Goal: Transaction & Acquisition: Purchase product/service

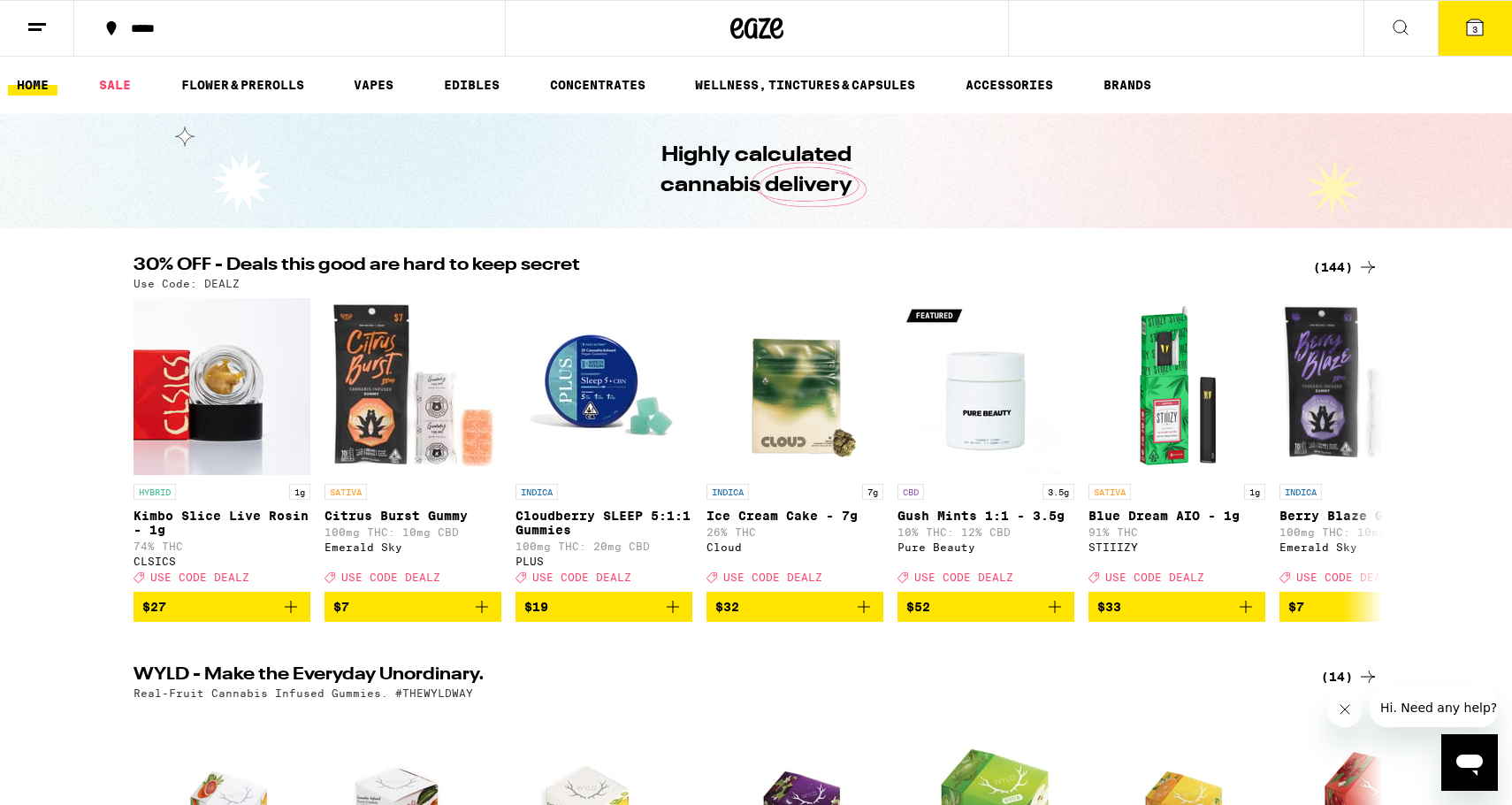
click at [1344, 287] on div "Use Code: DEALZ" at bounding box center [755, 284] width 1244 height 12
click at [1342, 276] on div "(144)" at bounding box center [1346, 267] width 66 height 21
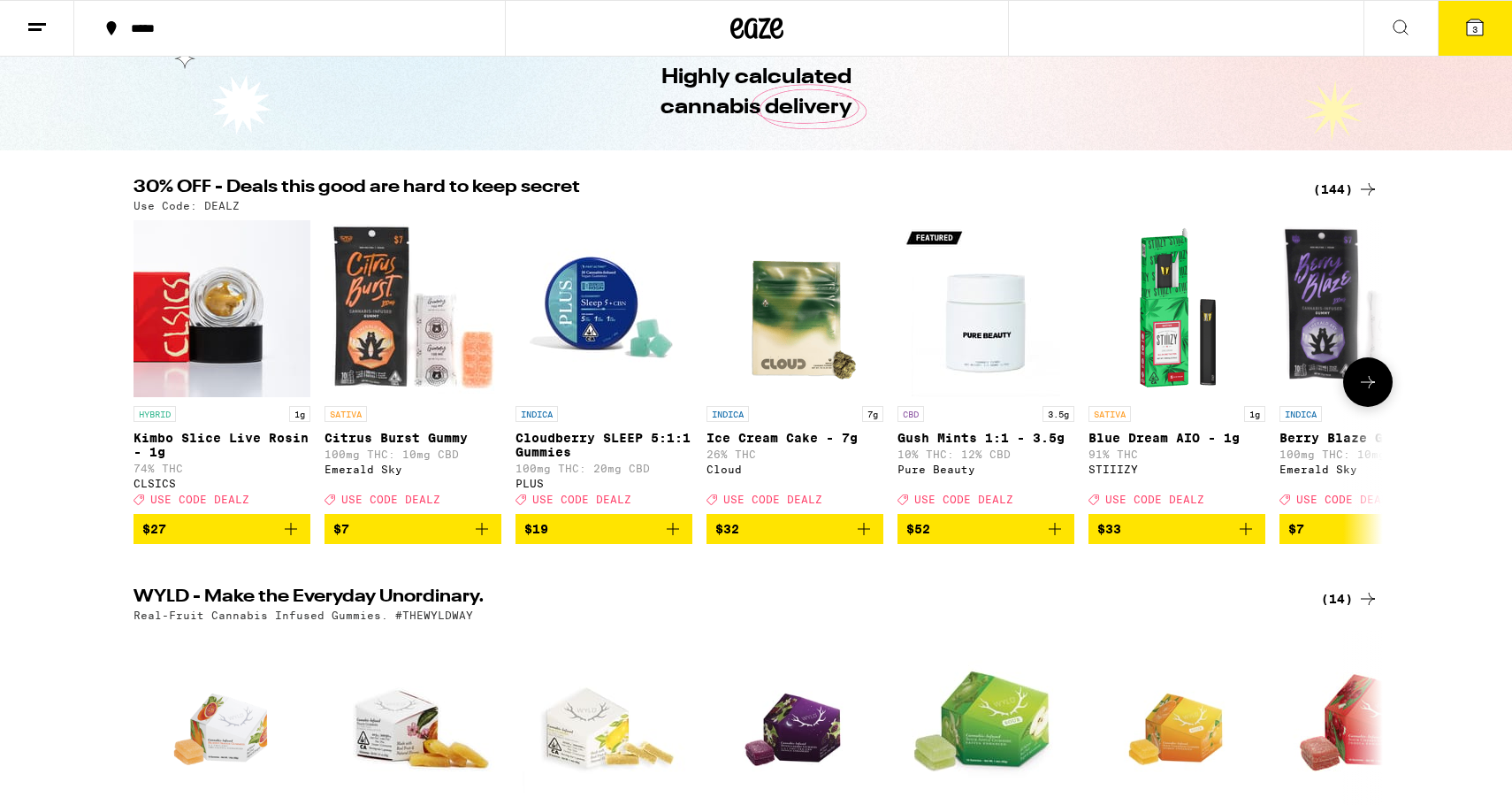
scroll to position [79, 0]
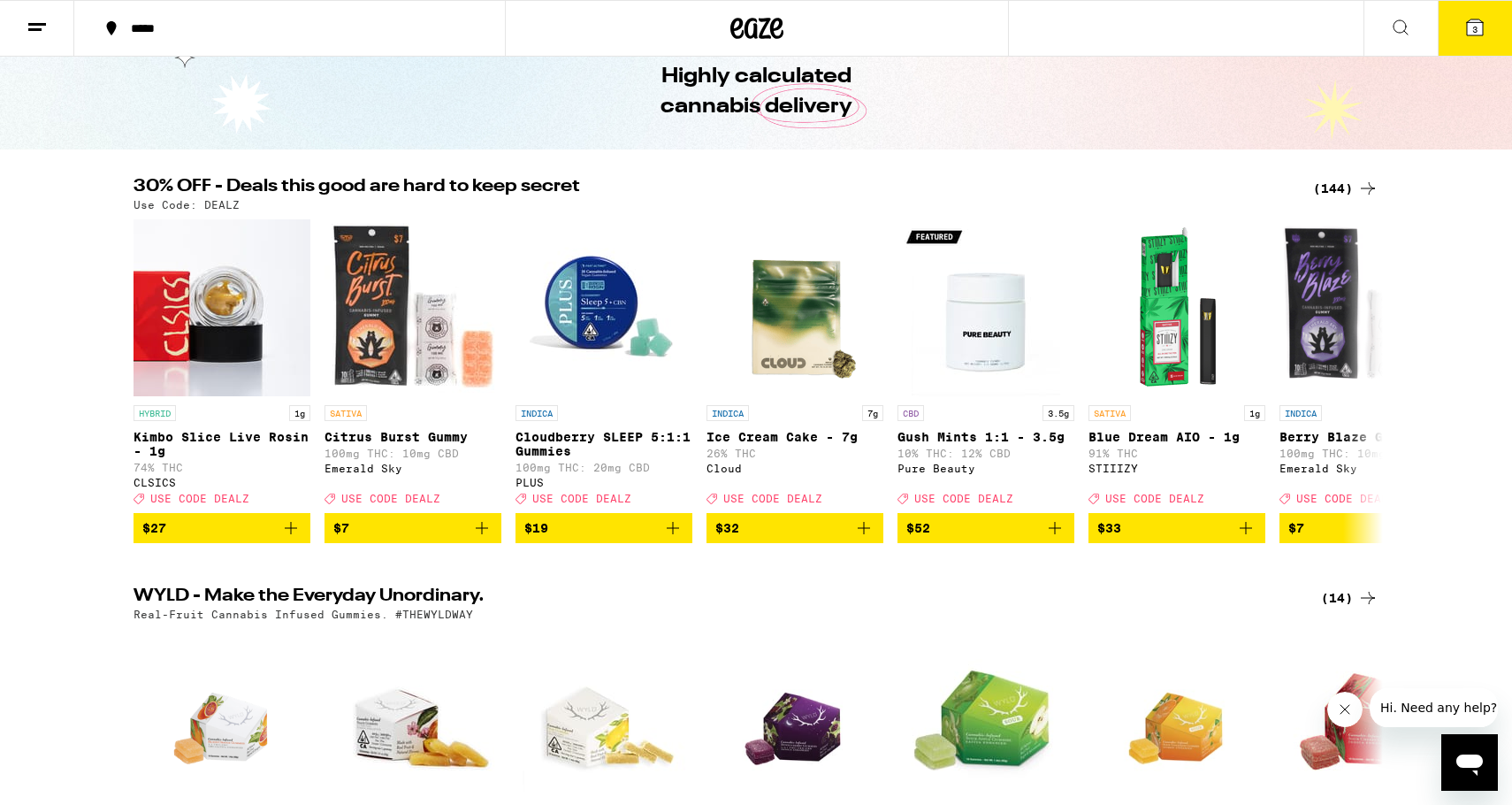
click at [1336, 192] on div "(144)" at bounding box center [1346, 188] width 66 height 21
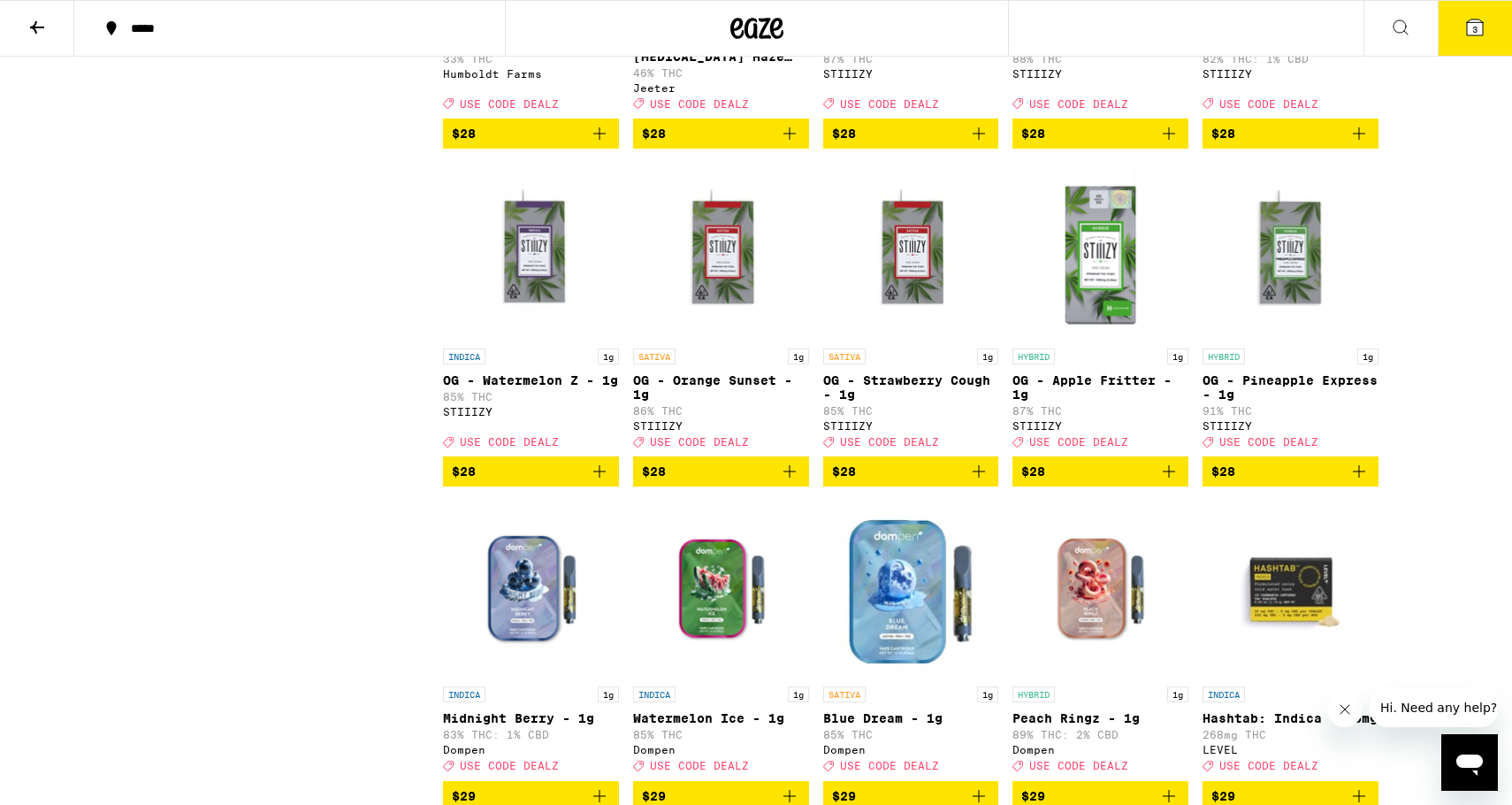
scroll to position [5165, 0]
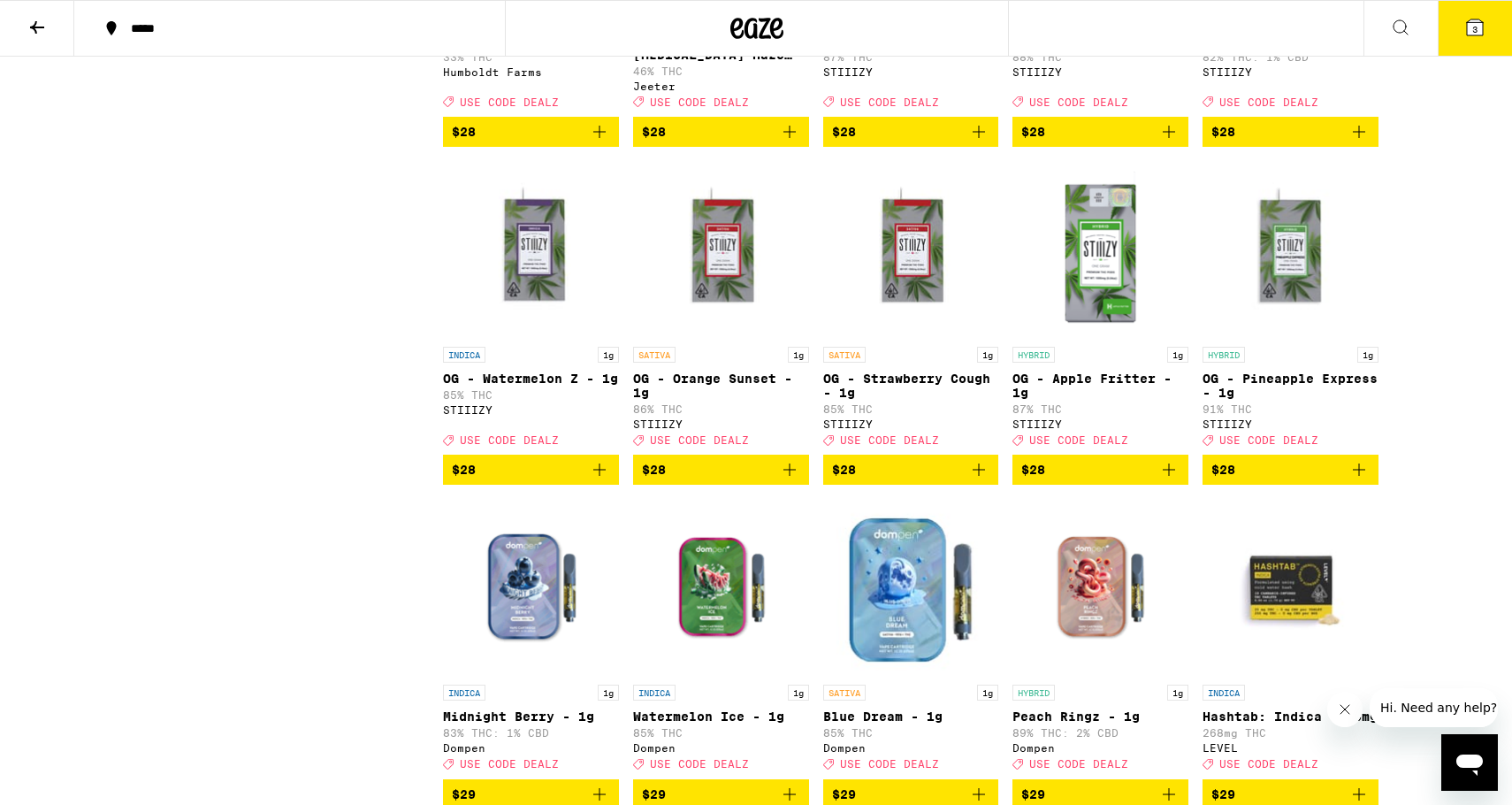
click at [607, 142] on icon "Add to bag" at bounding box center [599, 131] width 21 height 21
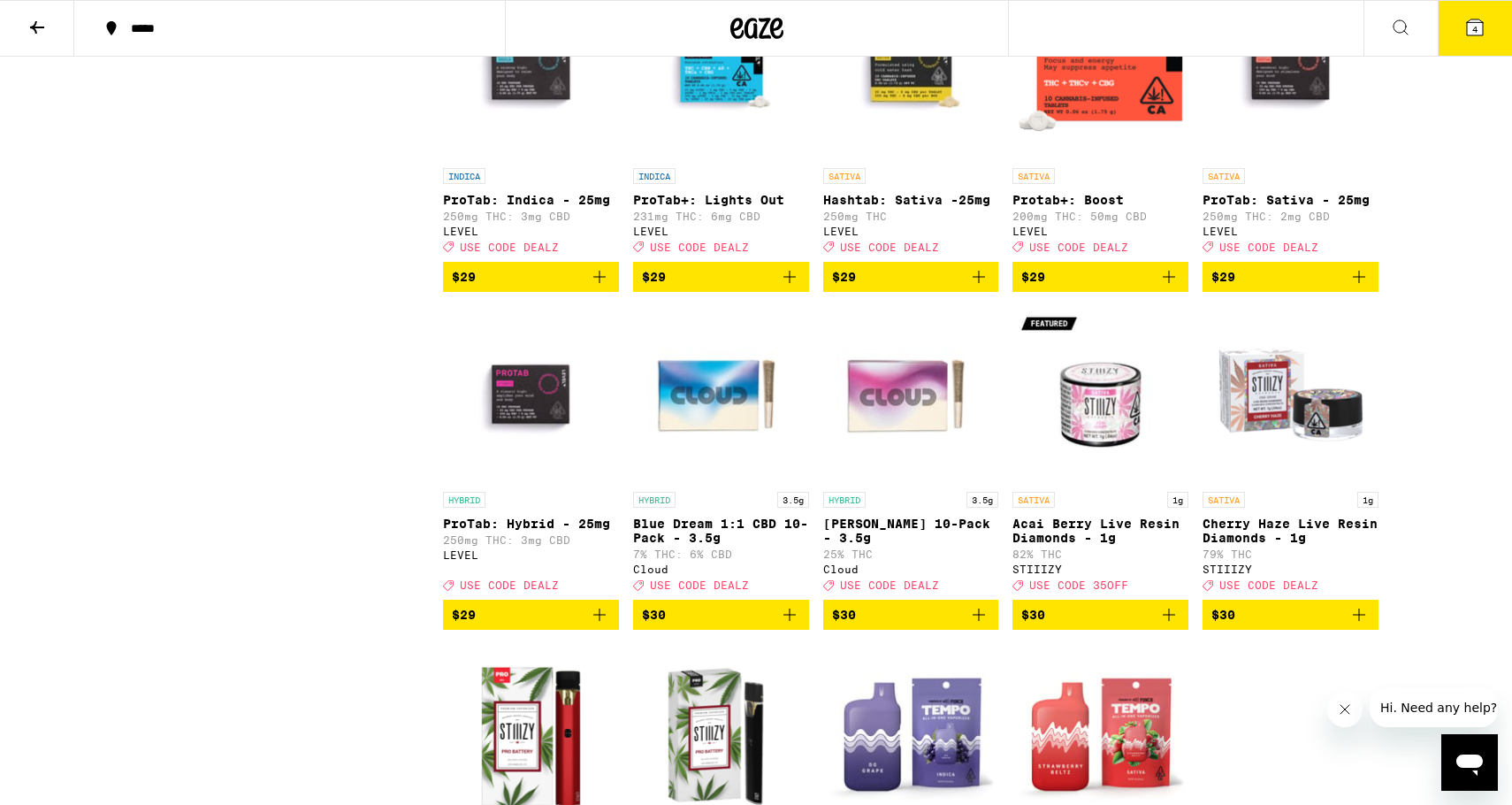
scroll to position [6008, 0]
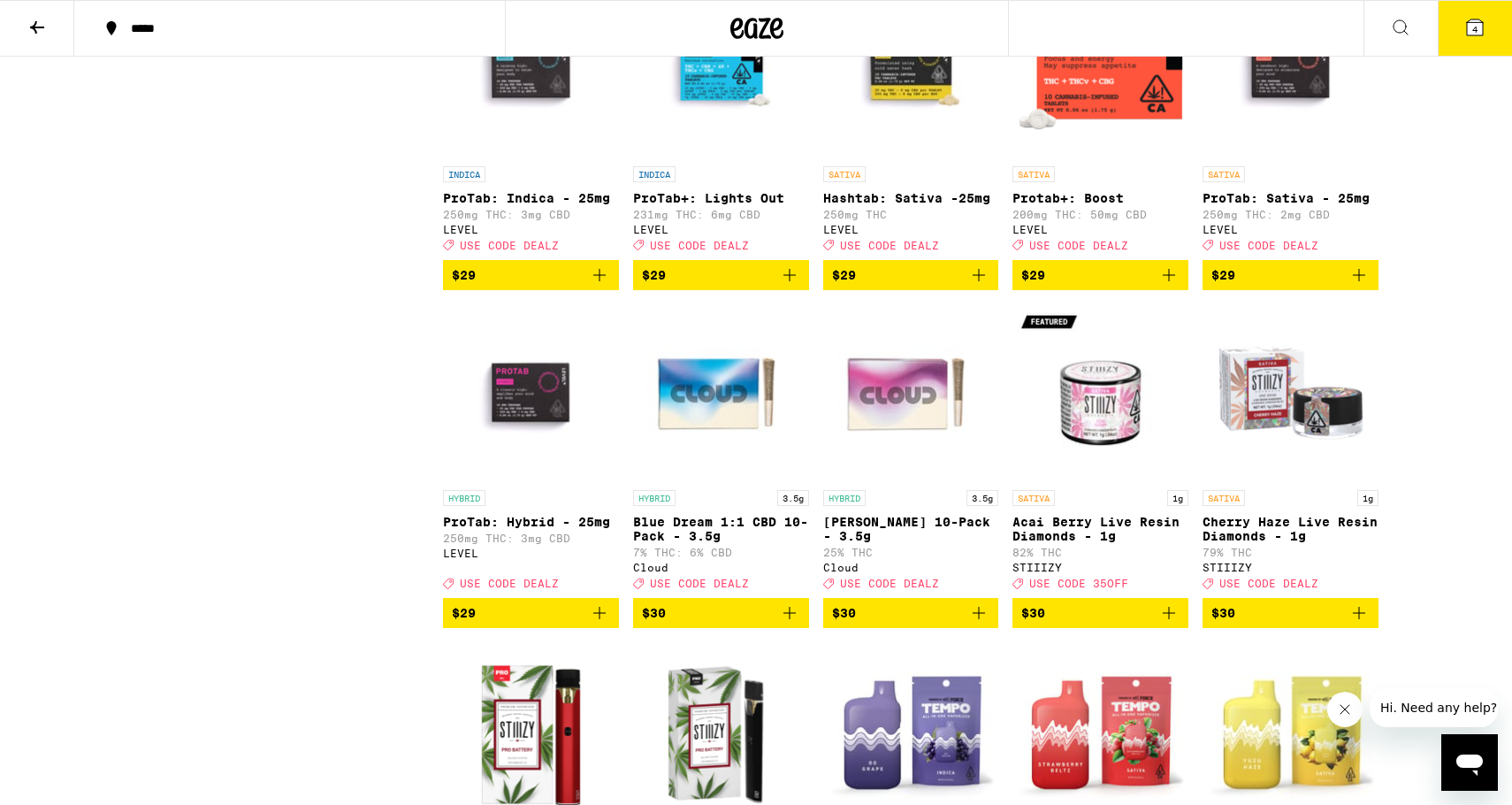
click at [608, 286] on icon "Add to bag" at bounding box center [599, 275] width 21 height 21
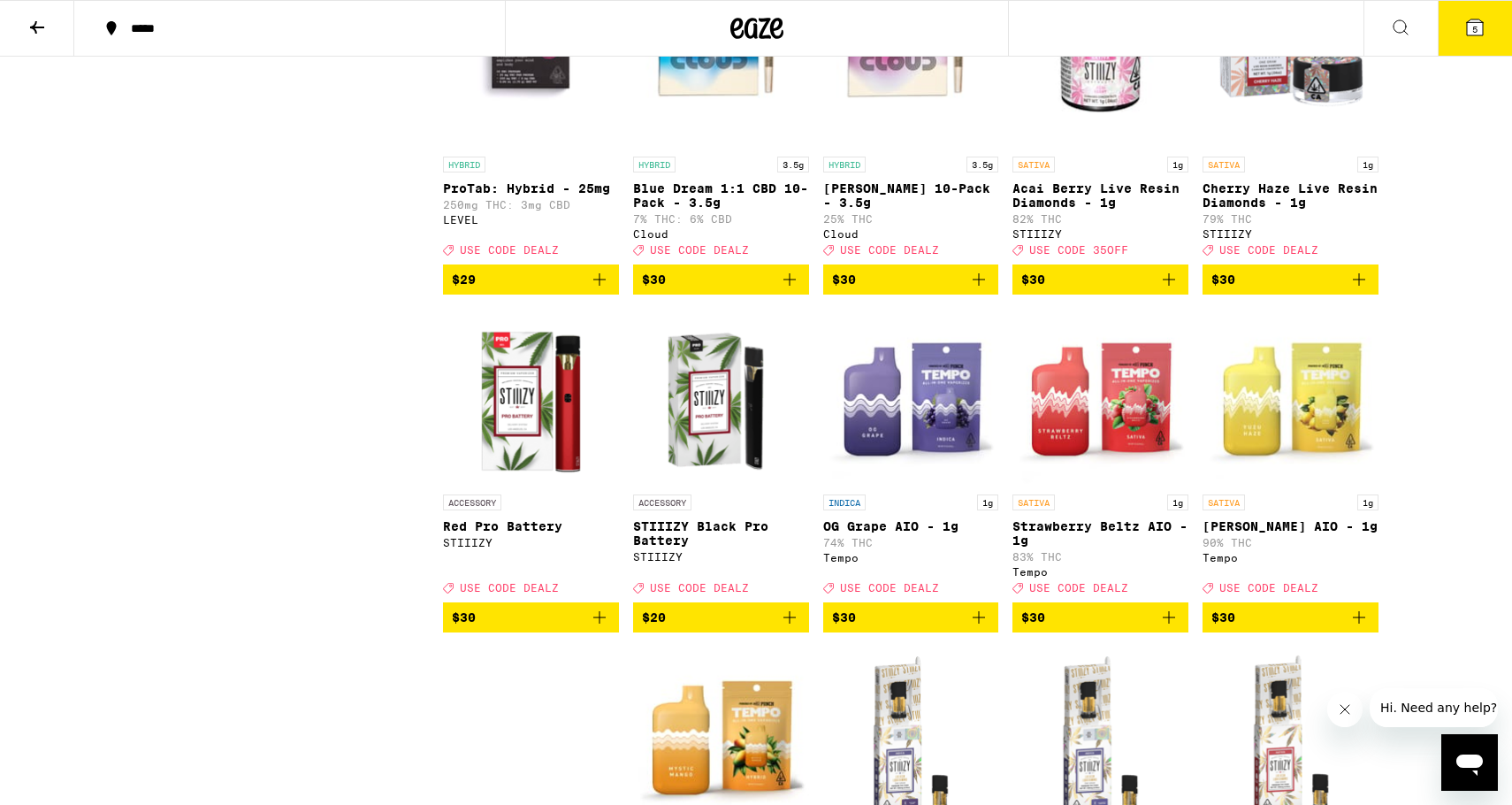
scroll to position [6406, 0]
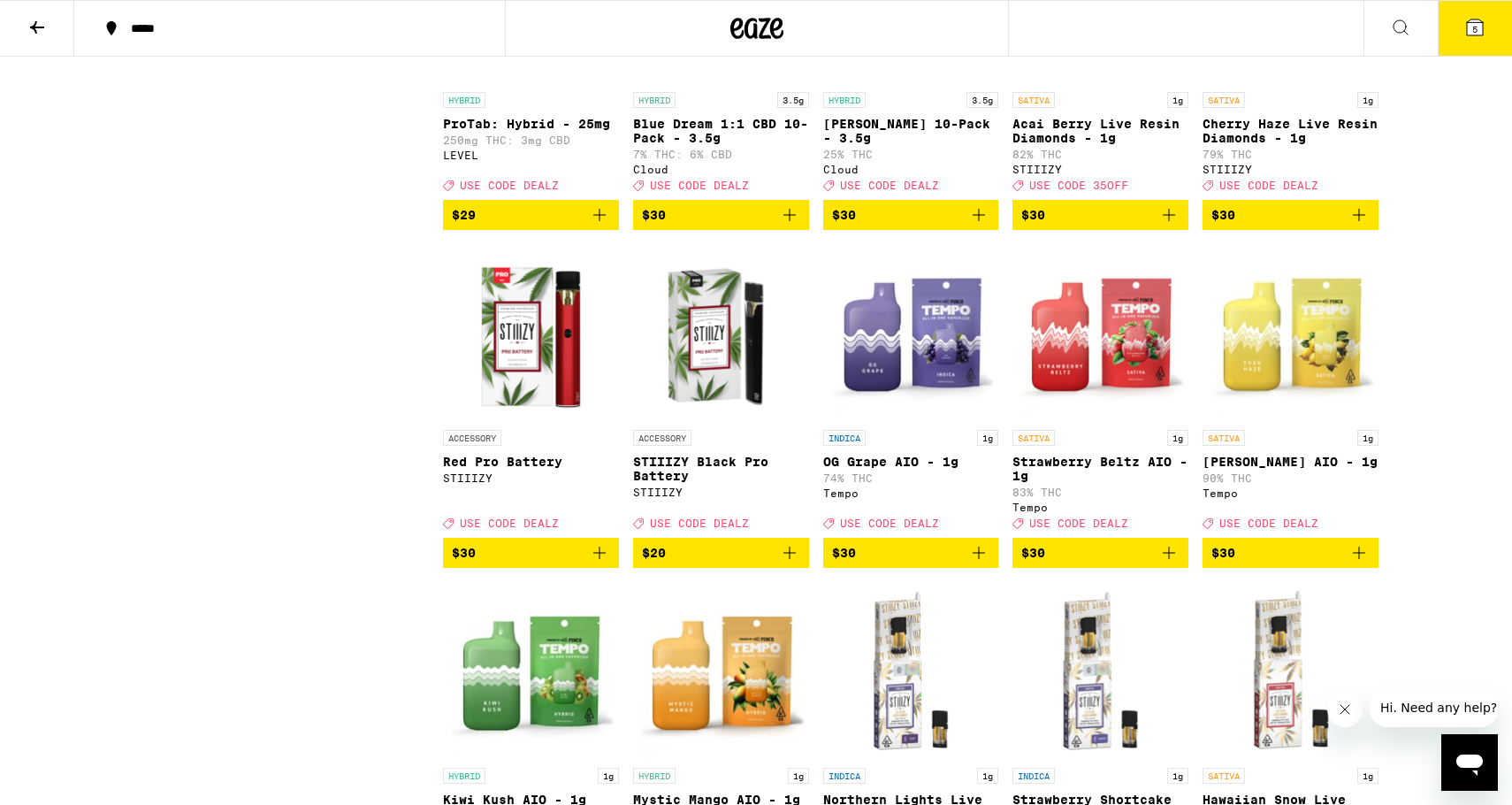
click at [600, 221] on icon "Add to bag" at bounding box center [599, 215] width 12 height 12
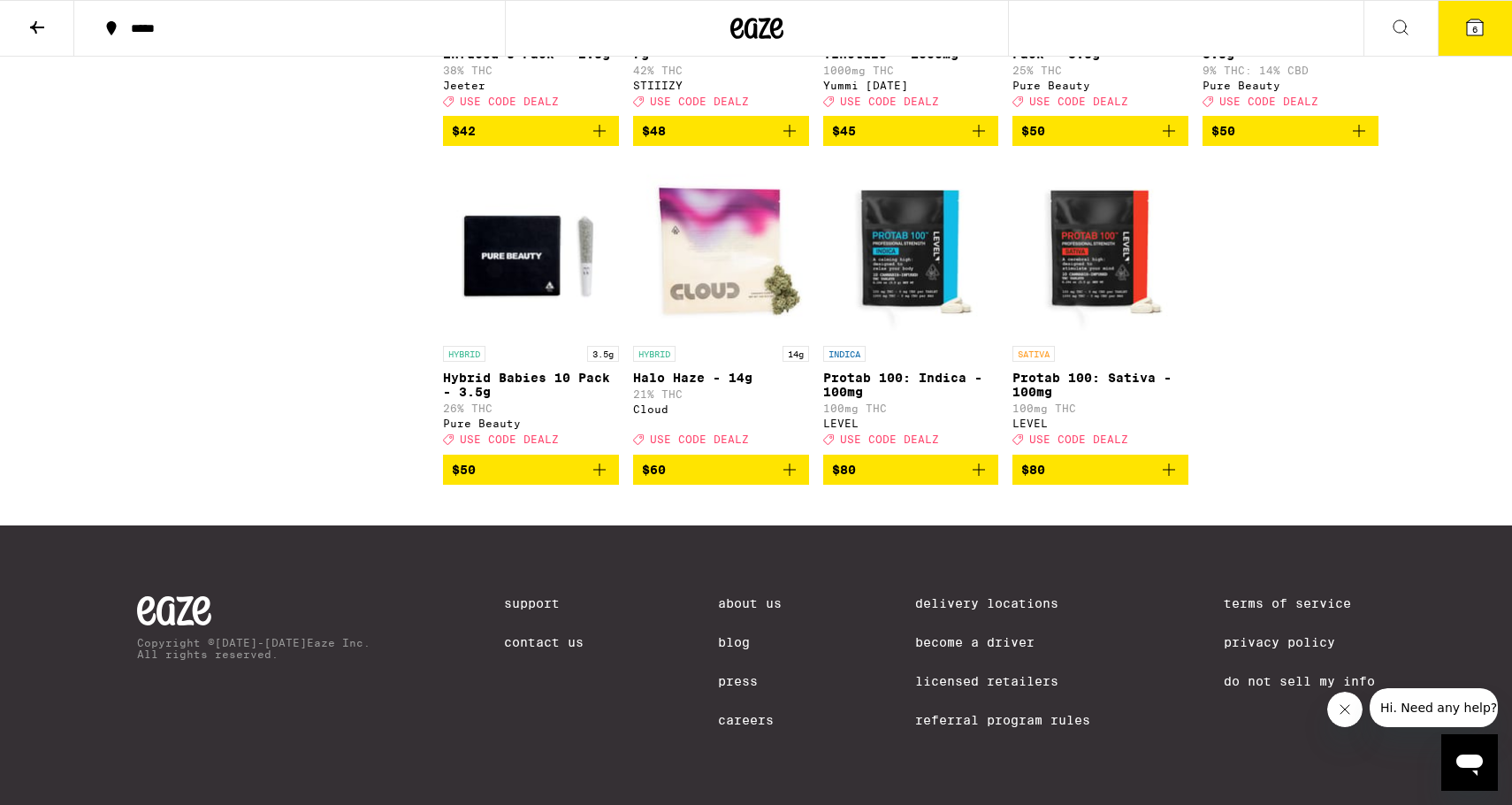
scroll to position [9541, 0]
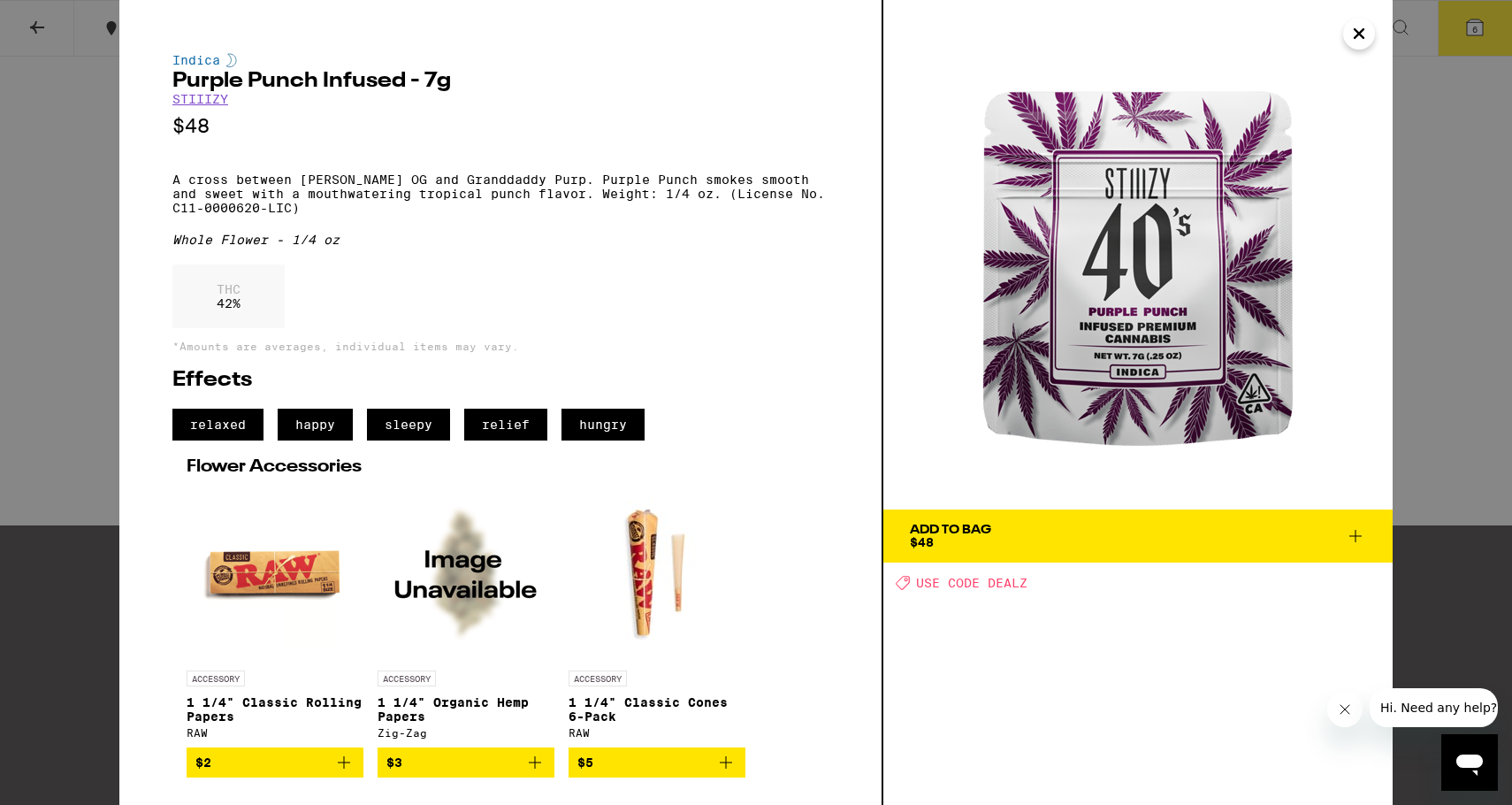
click at [1359, 38] on icon "Close" at bounding box center [1358, 33] width 21 height 27
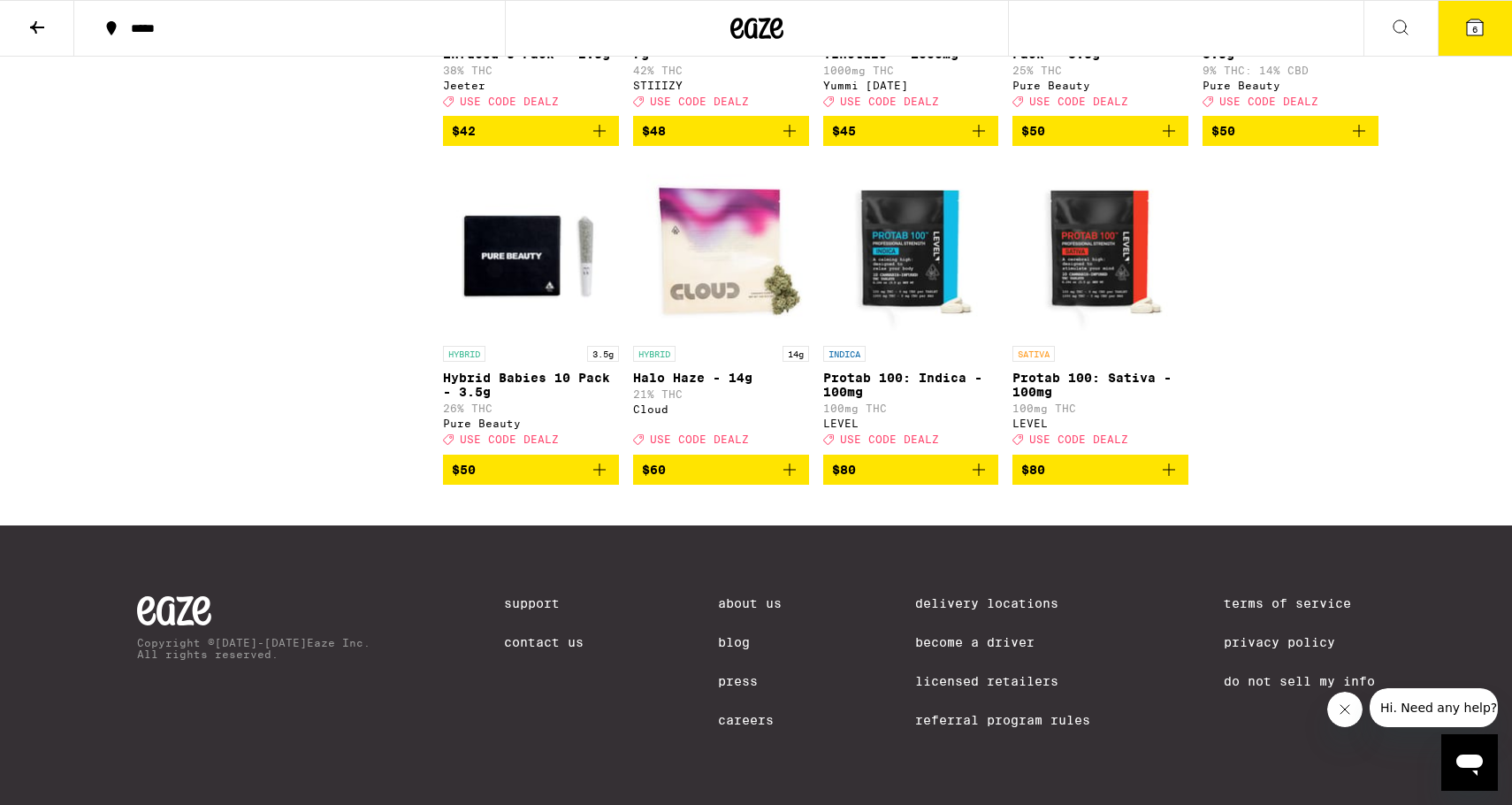
click at [796, 141] on icon "Add to bag" at bounding box center [789, 130] width 21 height 21
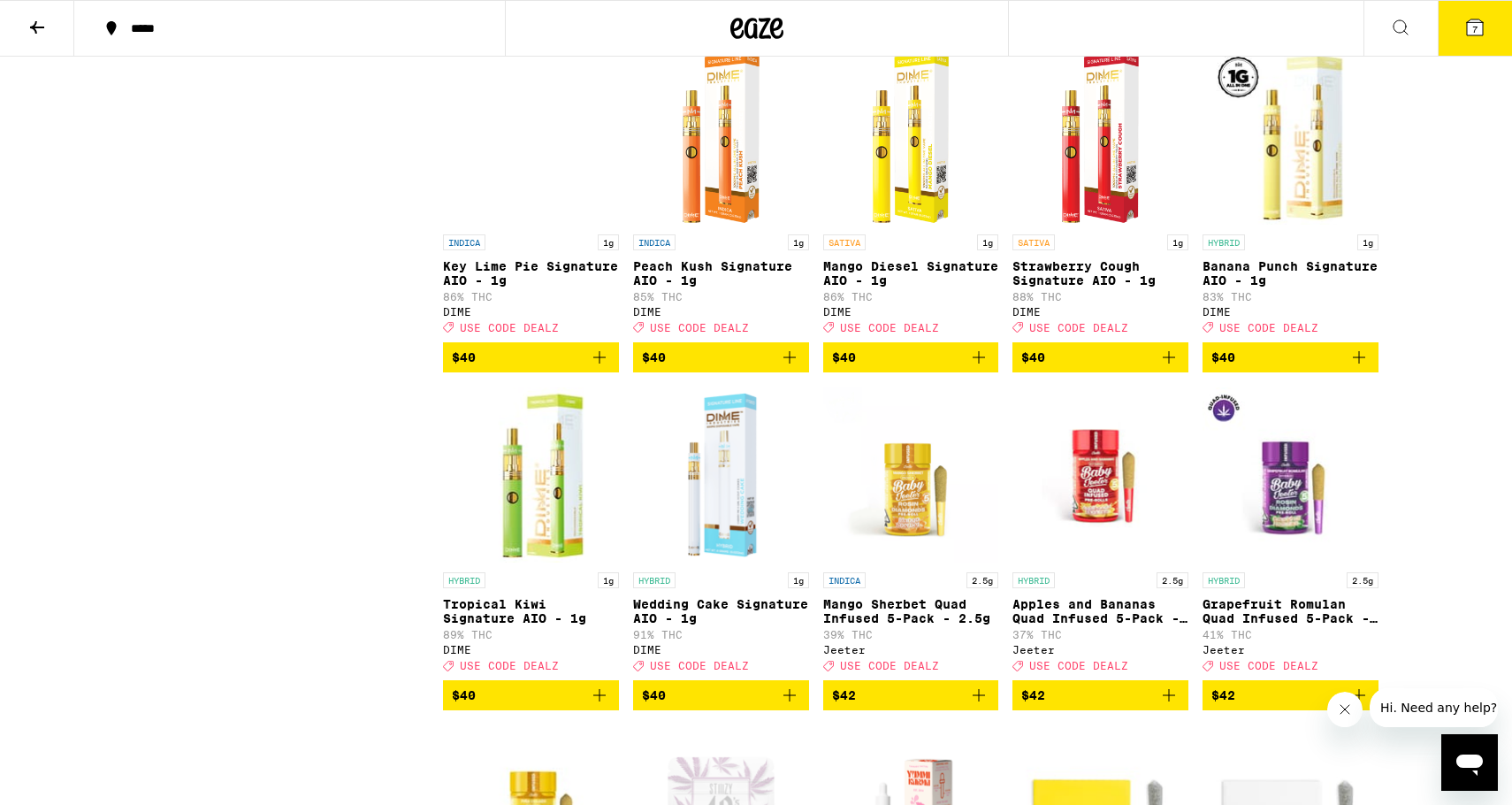
scroll to position [8561, 0]
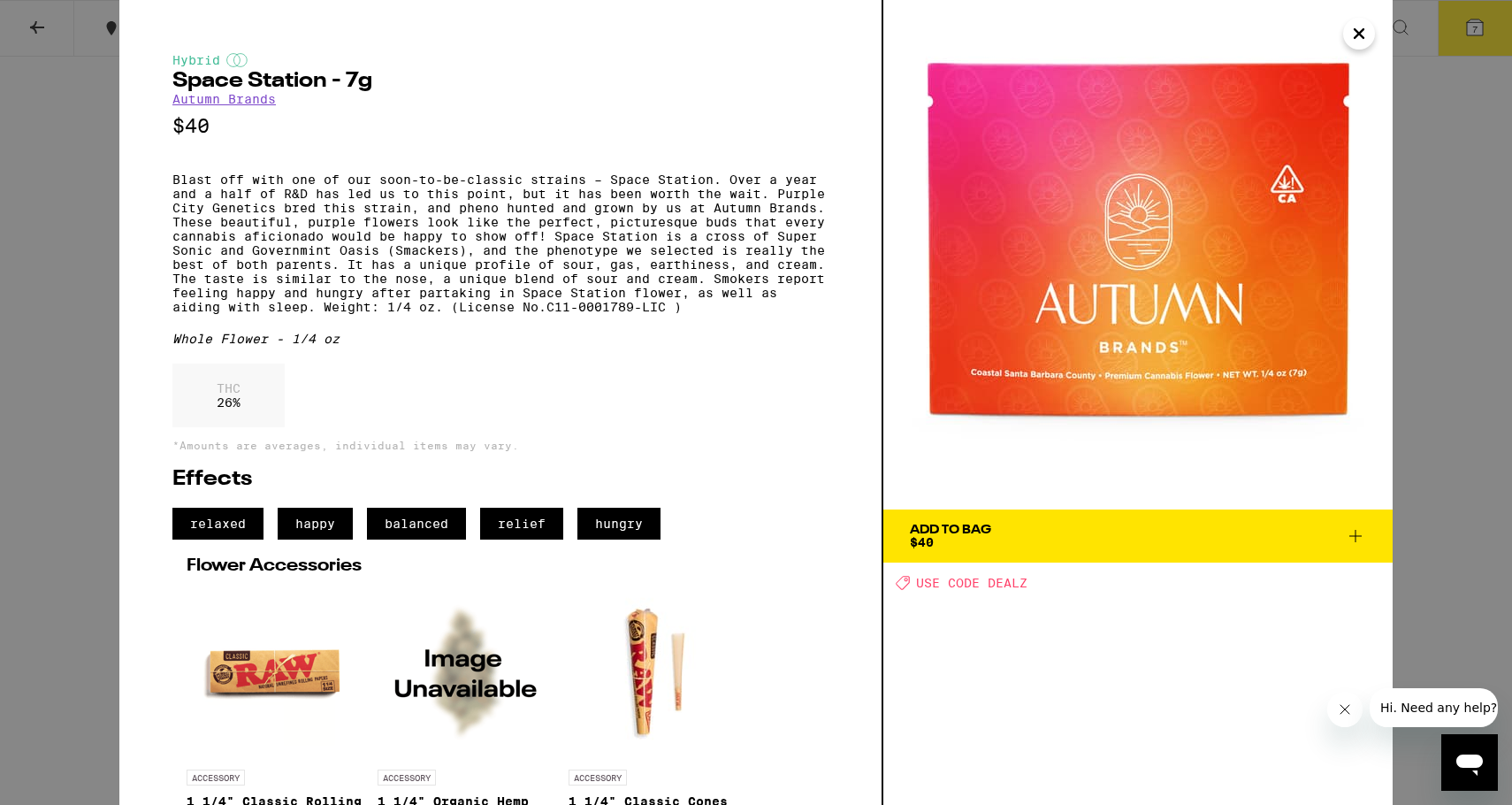
click at [1357, 532] on icon at bounding box center [1355, 535] width 21 height 21
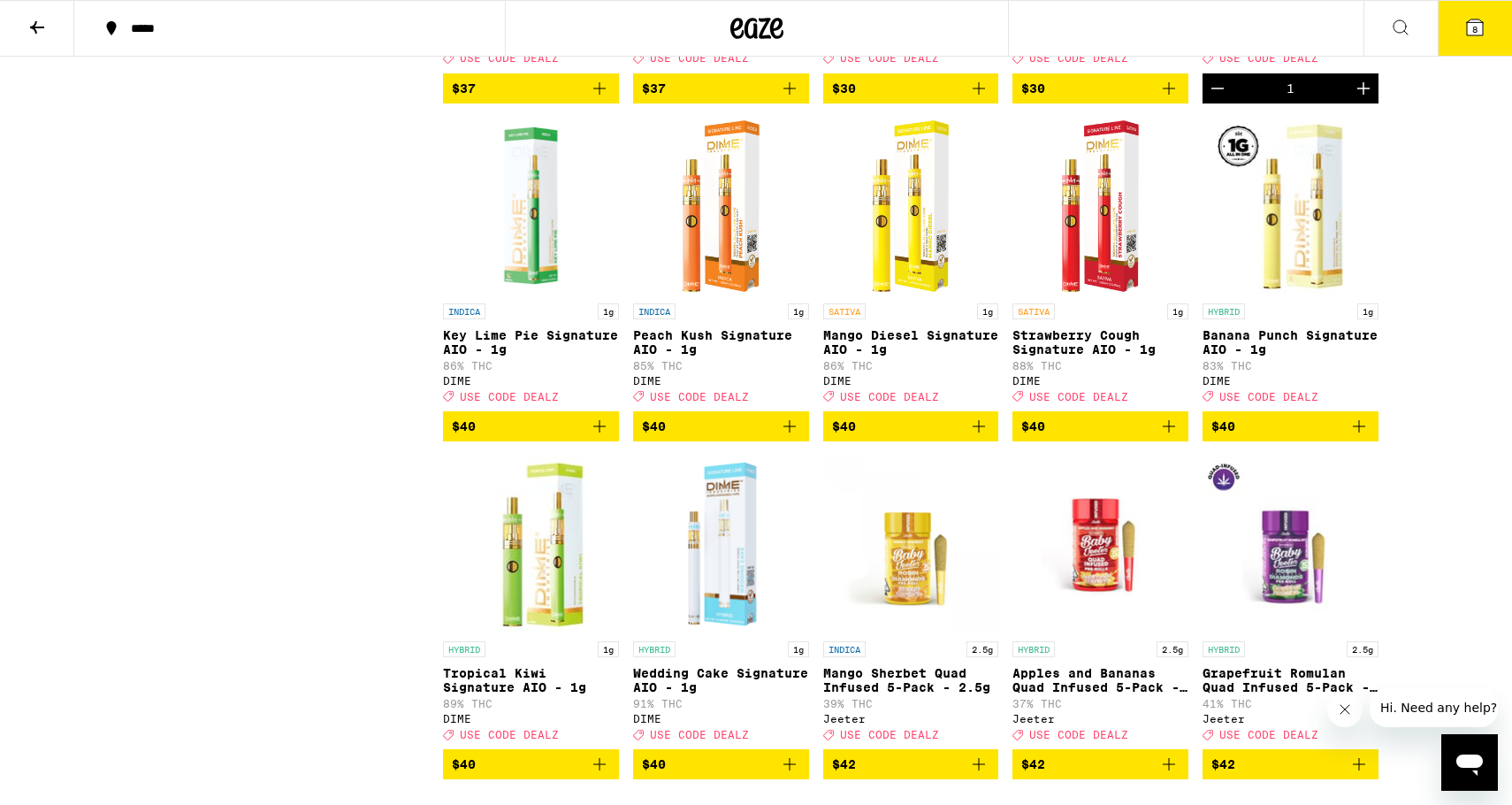
click at [1472, 21] on icon at bounding box center [1474, 28] width 16 height 16
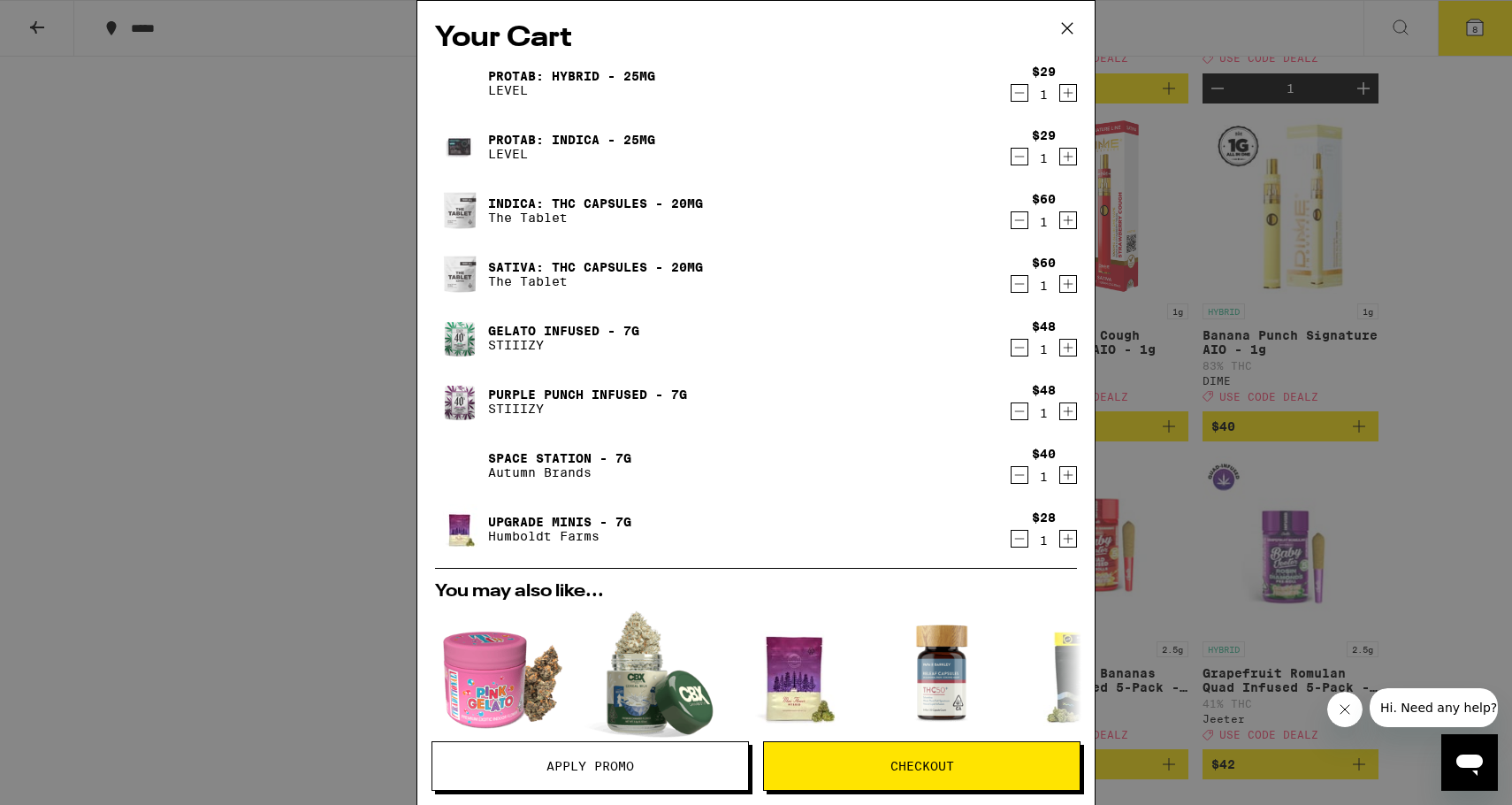
click at [1012, 222] on icon "Decrement" at bounding box center [1020, 220] width 16 height 21
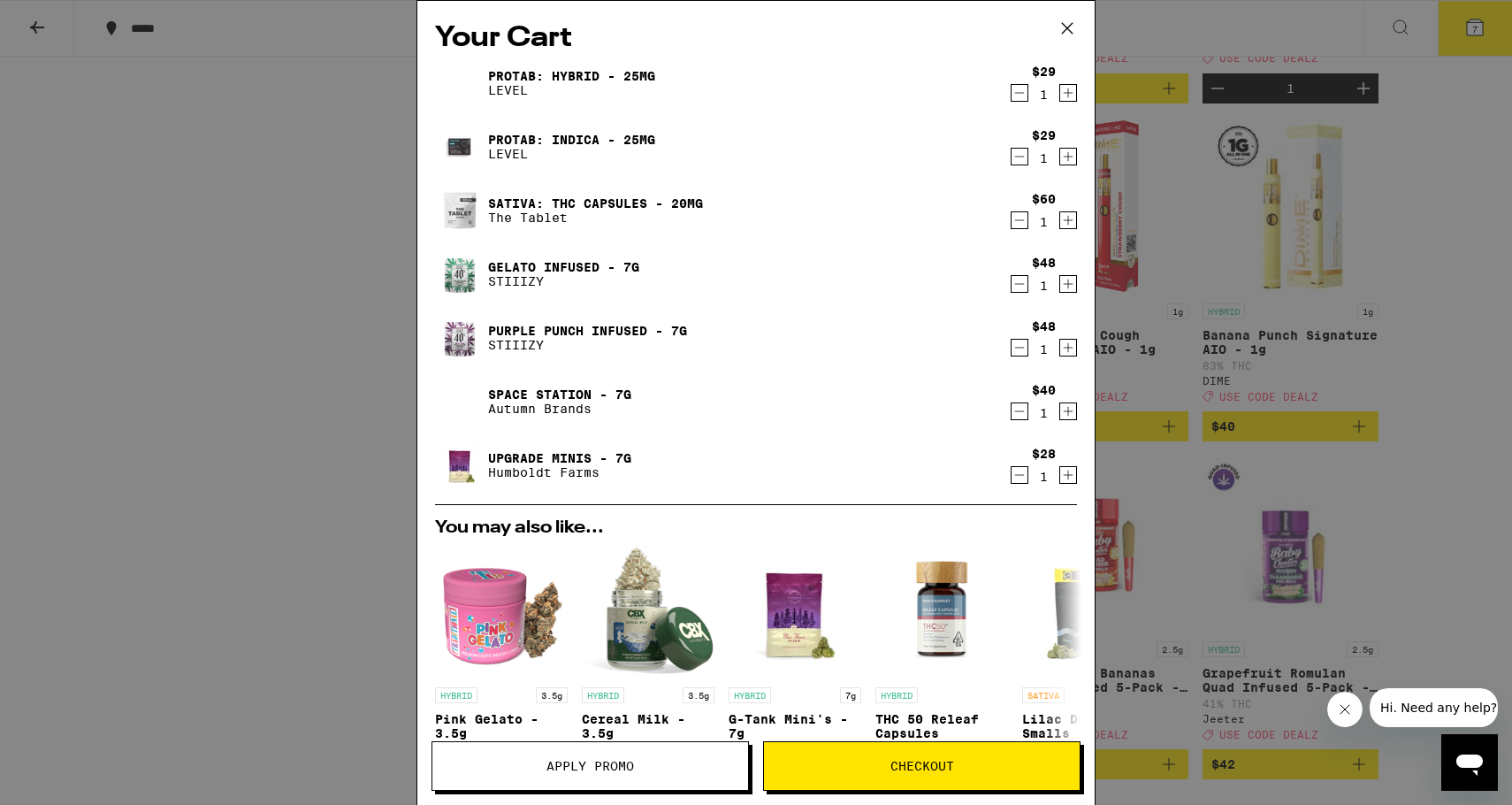
click at [1018, 220] on icon "Decrement" at bounding box center [1020, 220] width 10 height 0
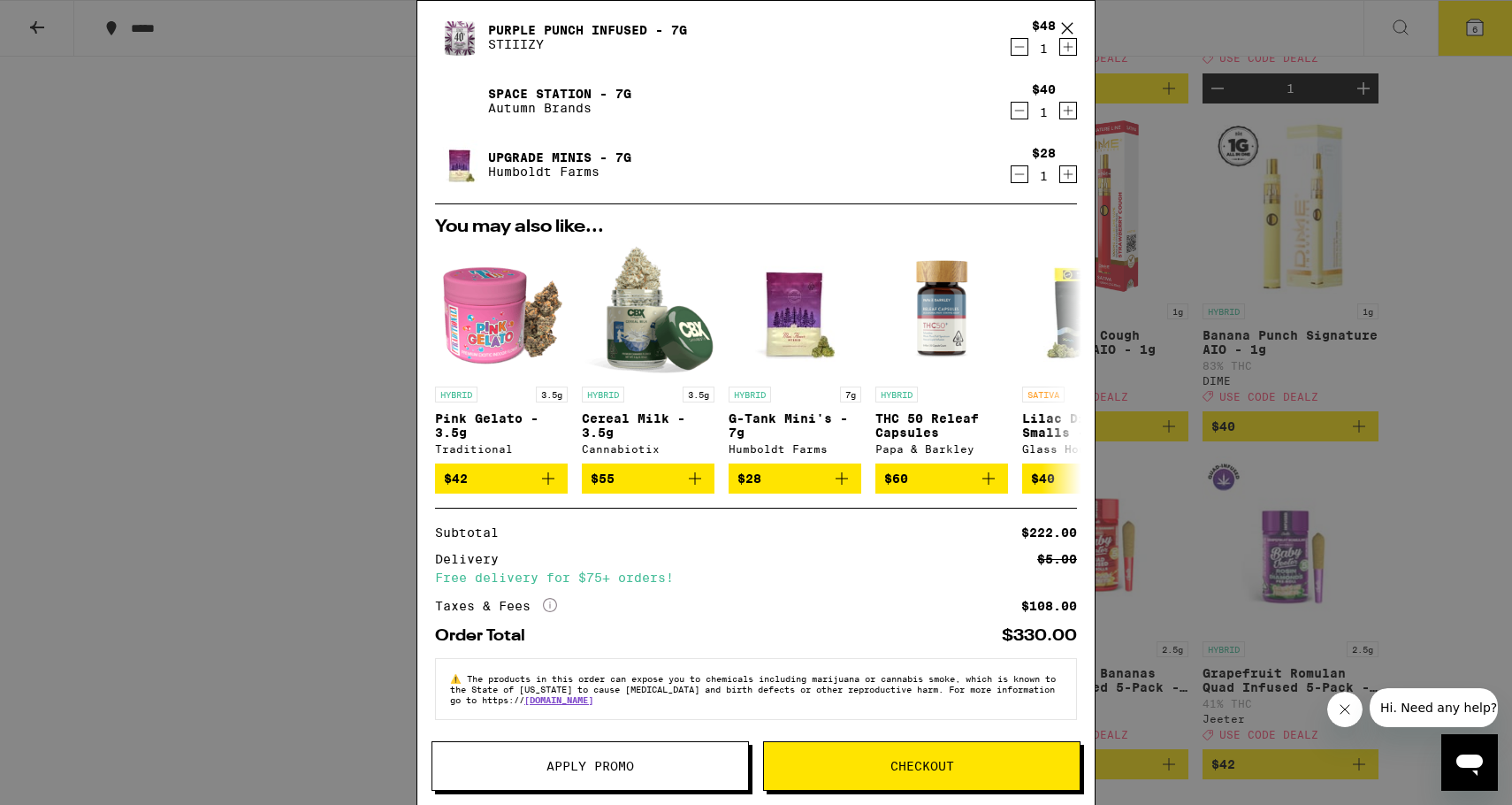
scroll to position [248, 0]
click at [551, 767] on span "Apply Promo" at bounding box center [590, 765] width 88 height 12
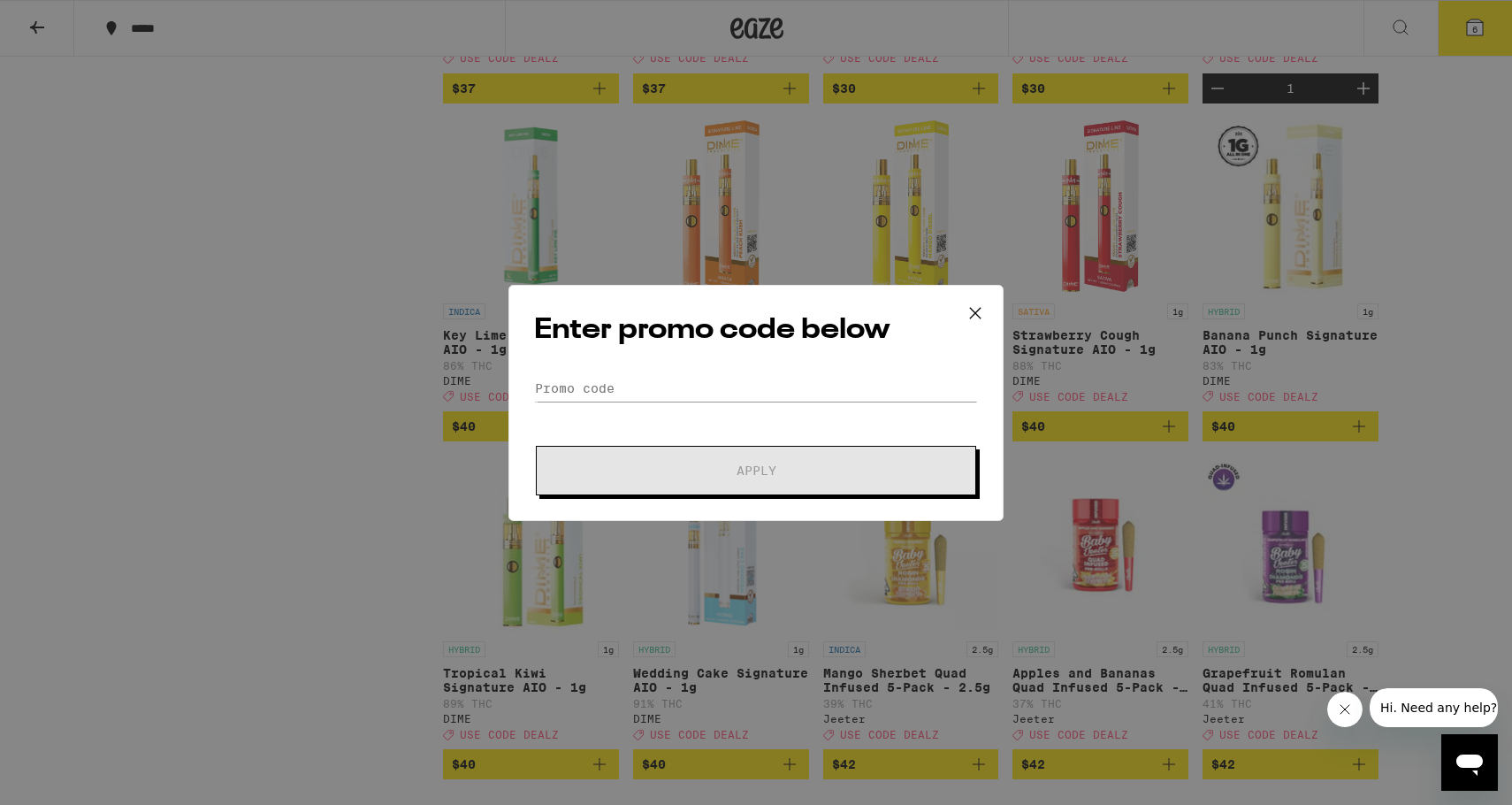
click at [645, 356] on div "Enter promo code below Promo Code Apply" at bounding box center [756, 402] width 495 height 236
click at [640, 385] on input "Promo Code" at bounding box center [756, 388] width 444 height 27
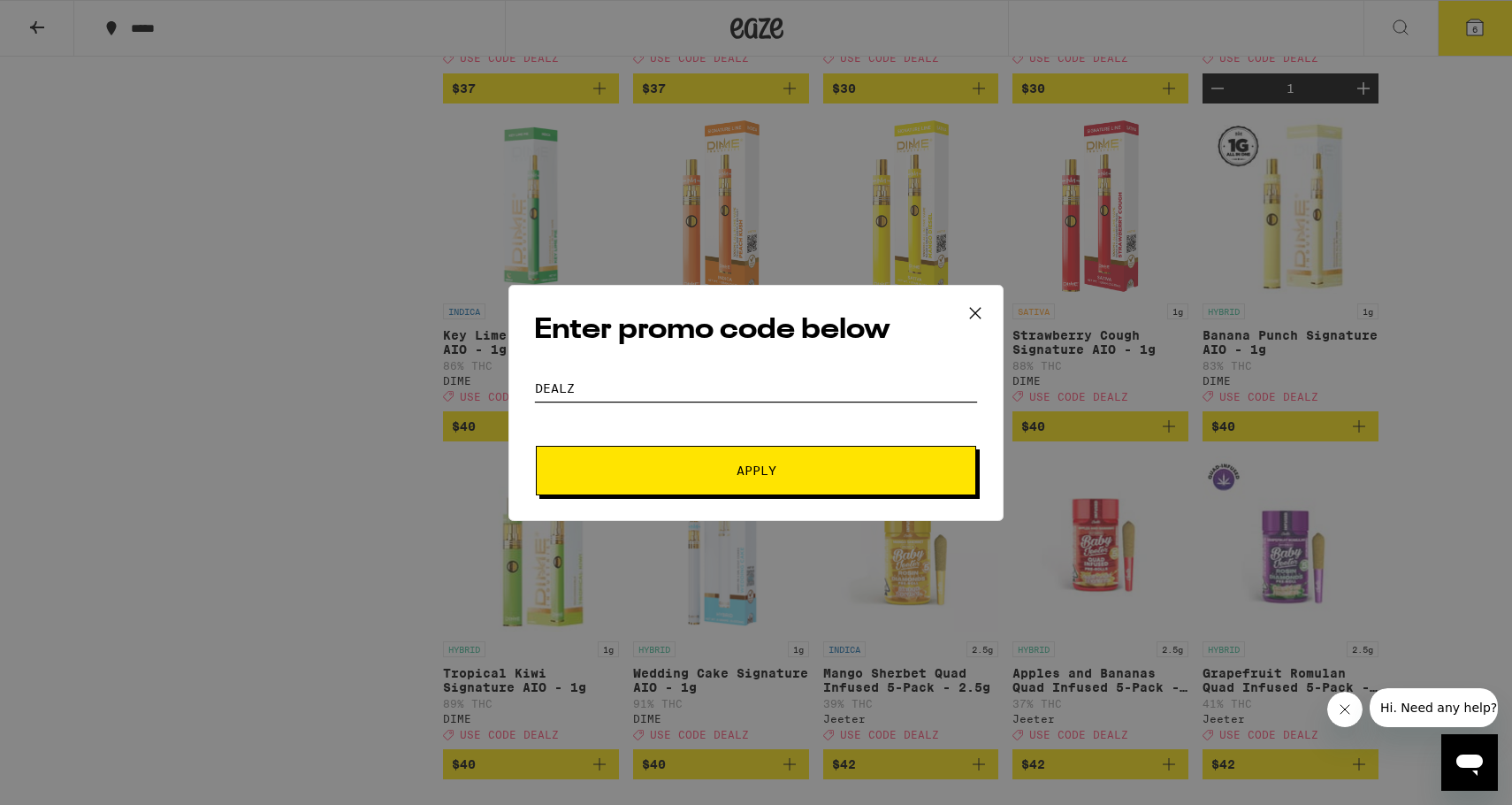
type input "DEALZ"
click at [756, 470] on button "Apply" at bounding box center [756, 471] width 441 height 50
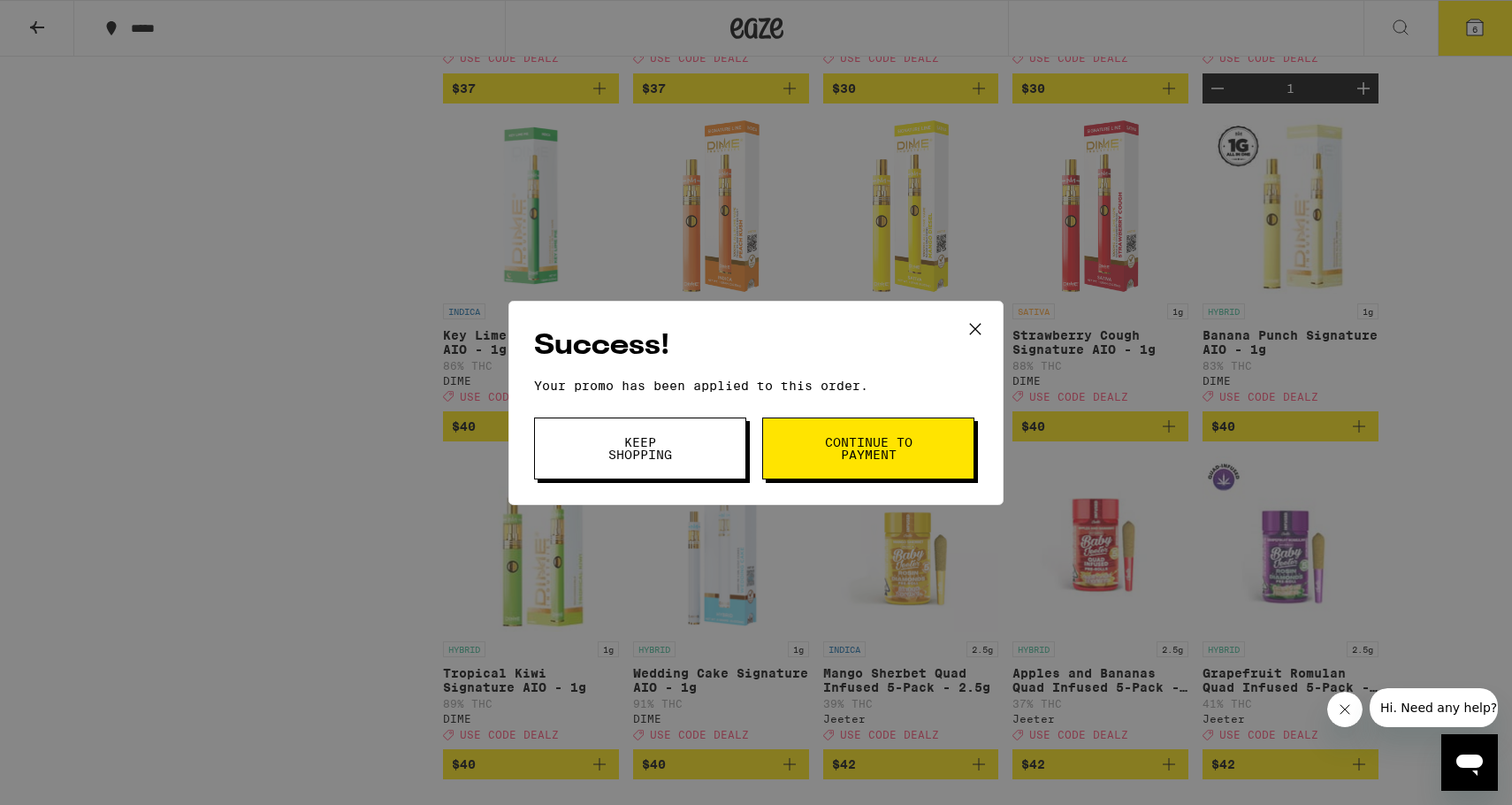
click at [684, 448] on span "Keep Shopping" at bounding box center [640, 448] width 91 height 25
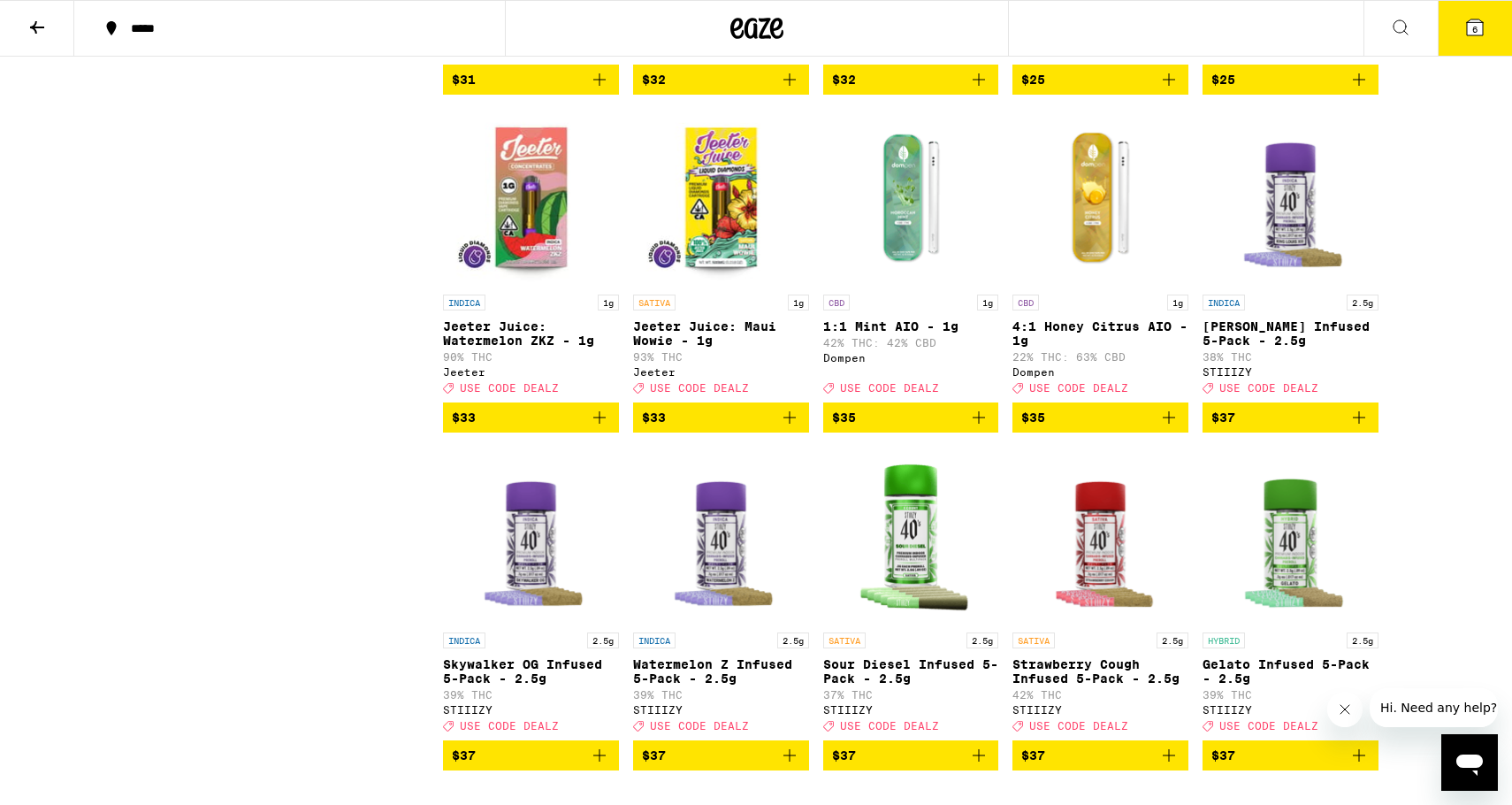
scroll to position [6930, 0]
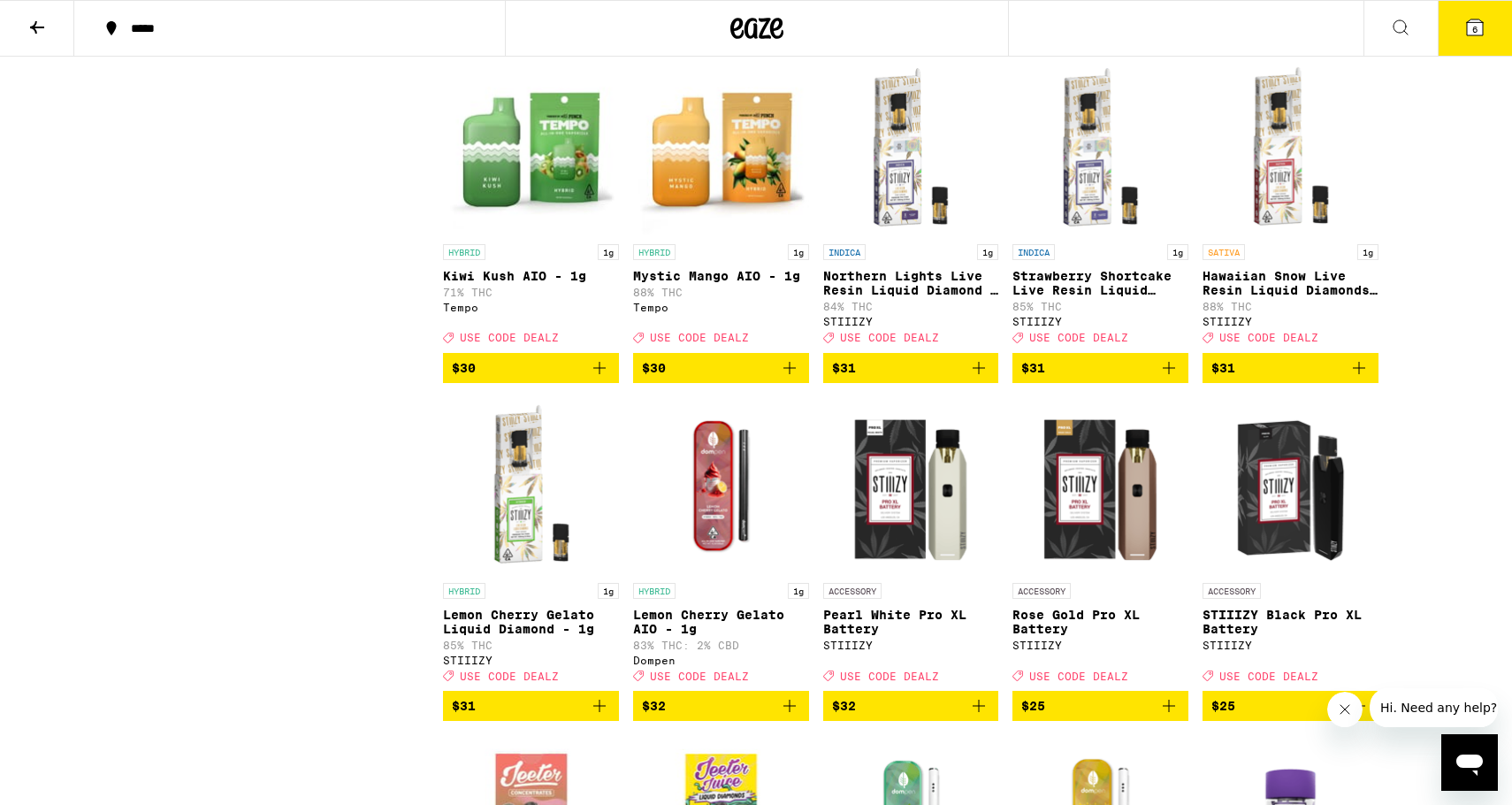
click at [1463, 15] on button "6" at bounding box center [1474, 28] width 75 height 55
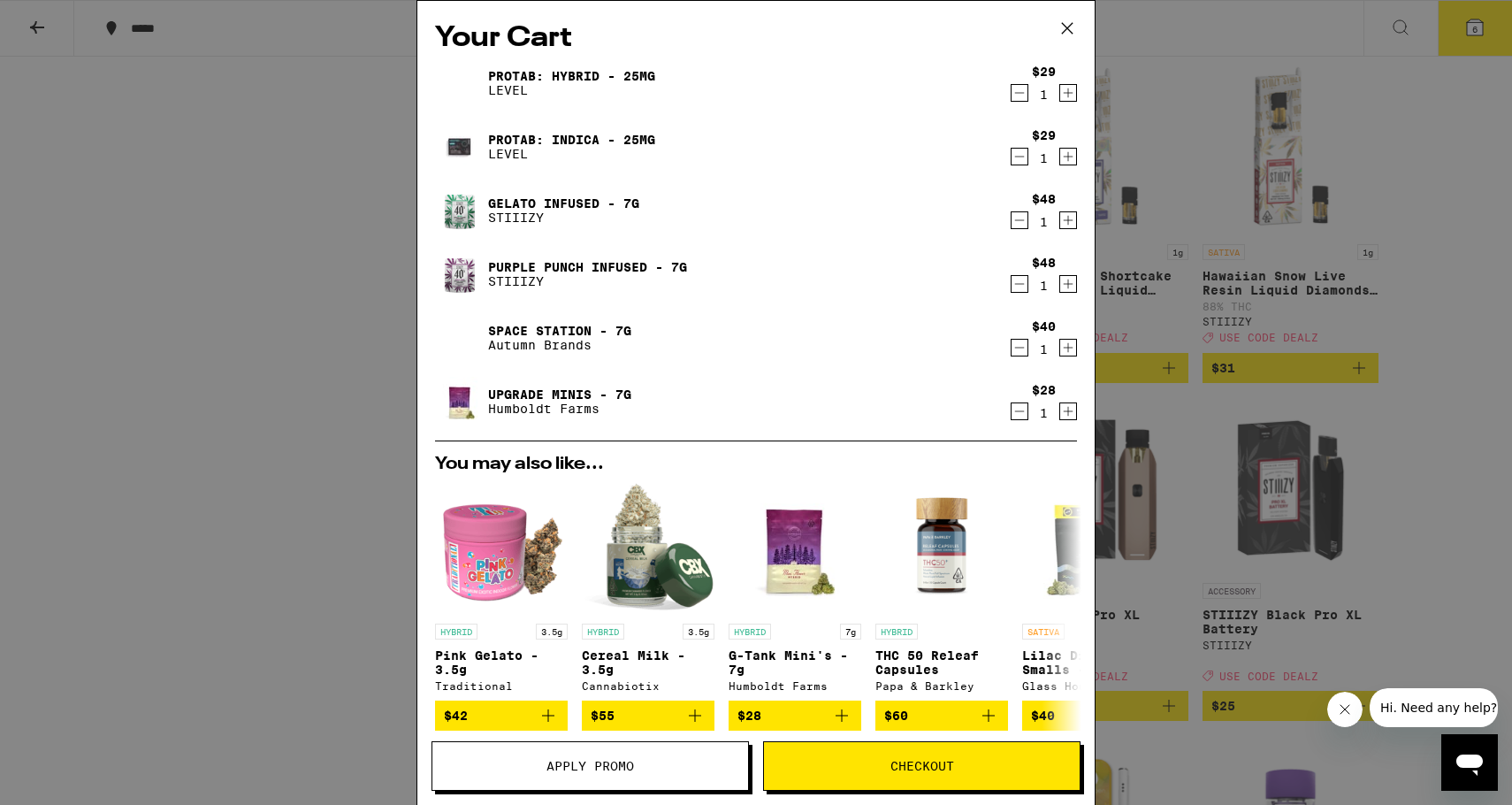
click at [1075, 32] on icon at bounding box center [1066, 28] width 27 height 27
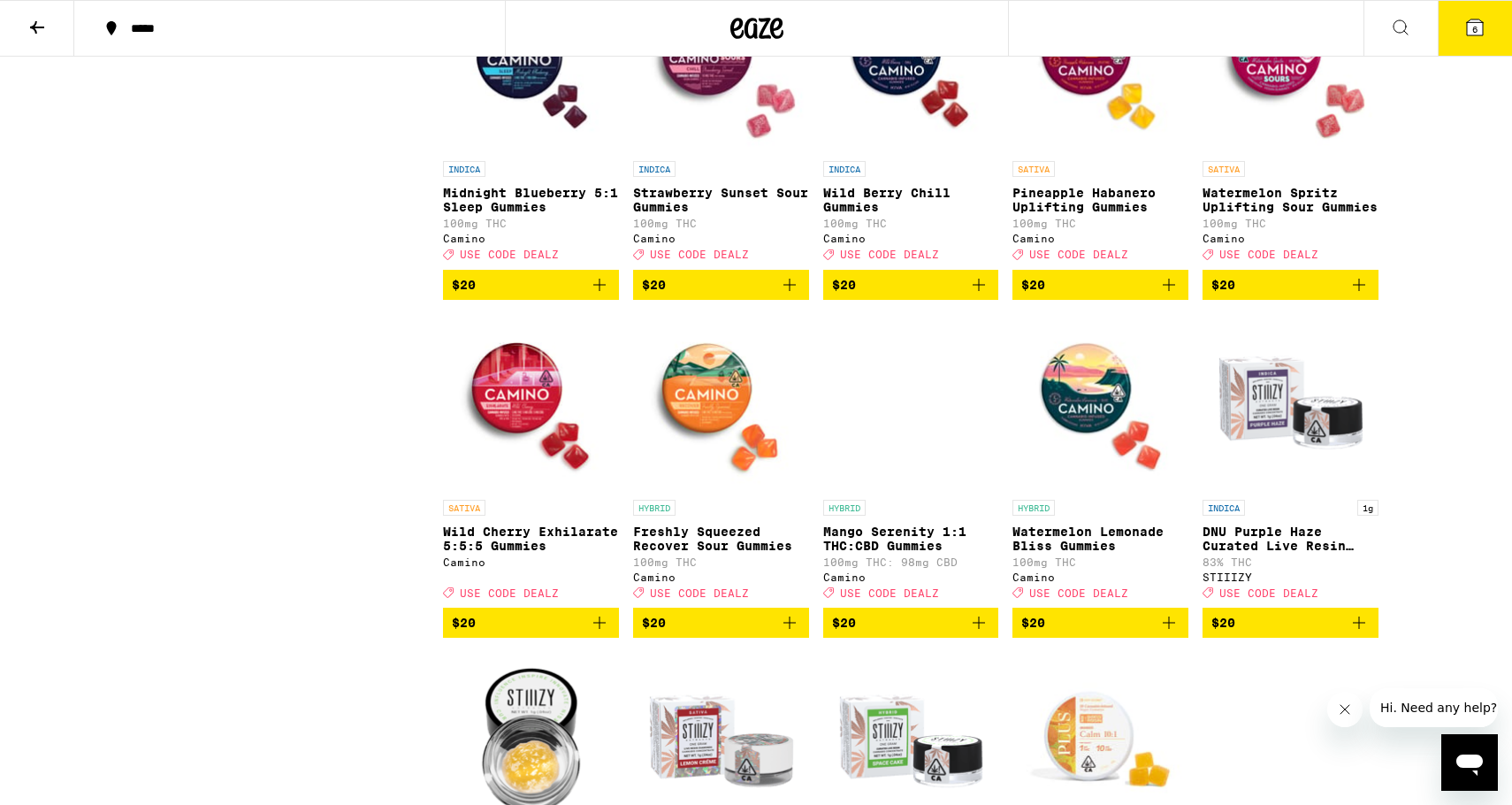
scroll to position [3321, 0]
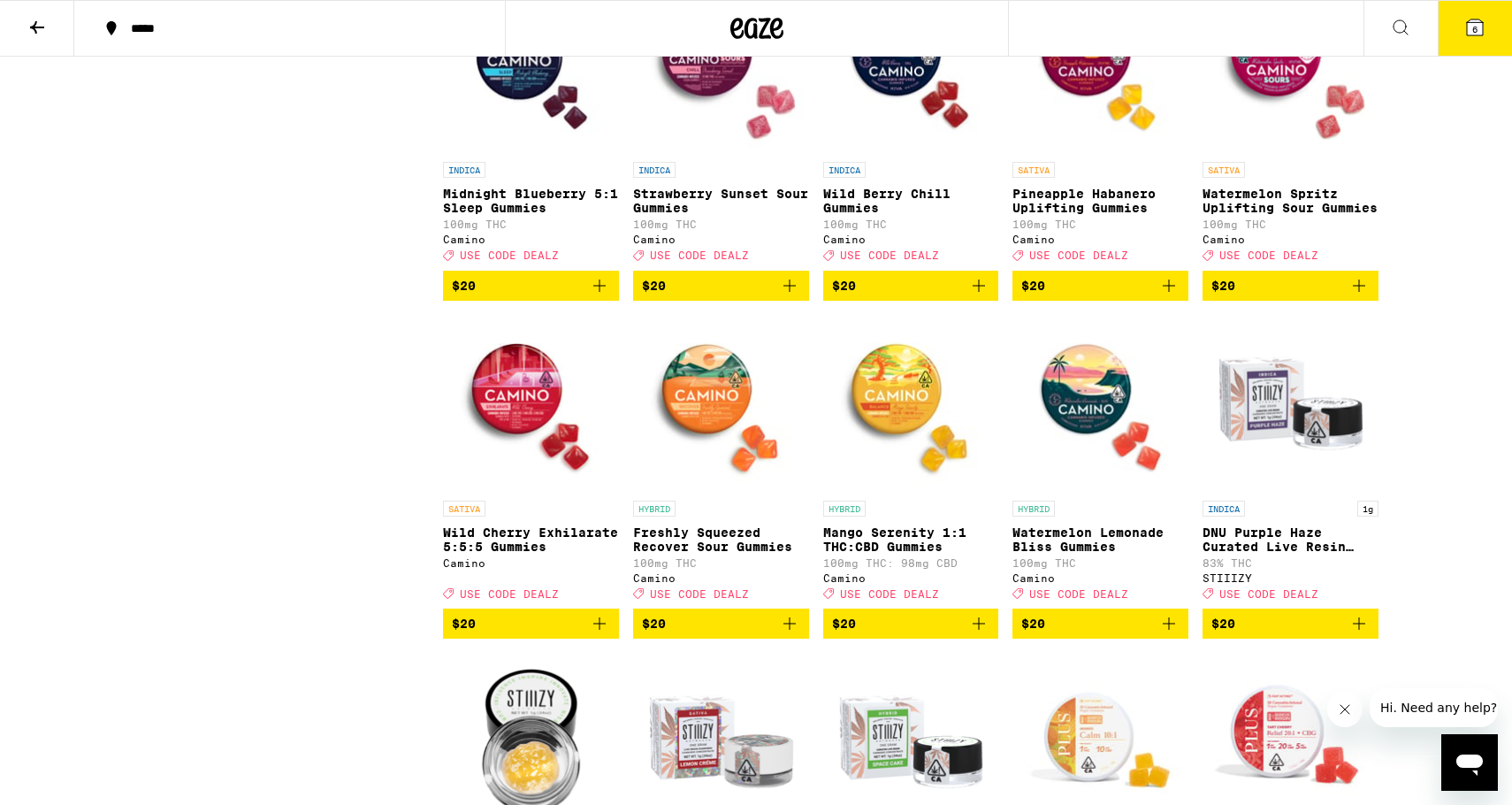
click at [1466, 26] on icon at bounding box center [1474, 27] width 21 height 21
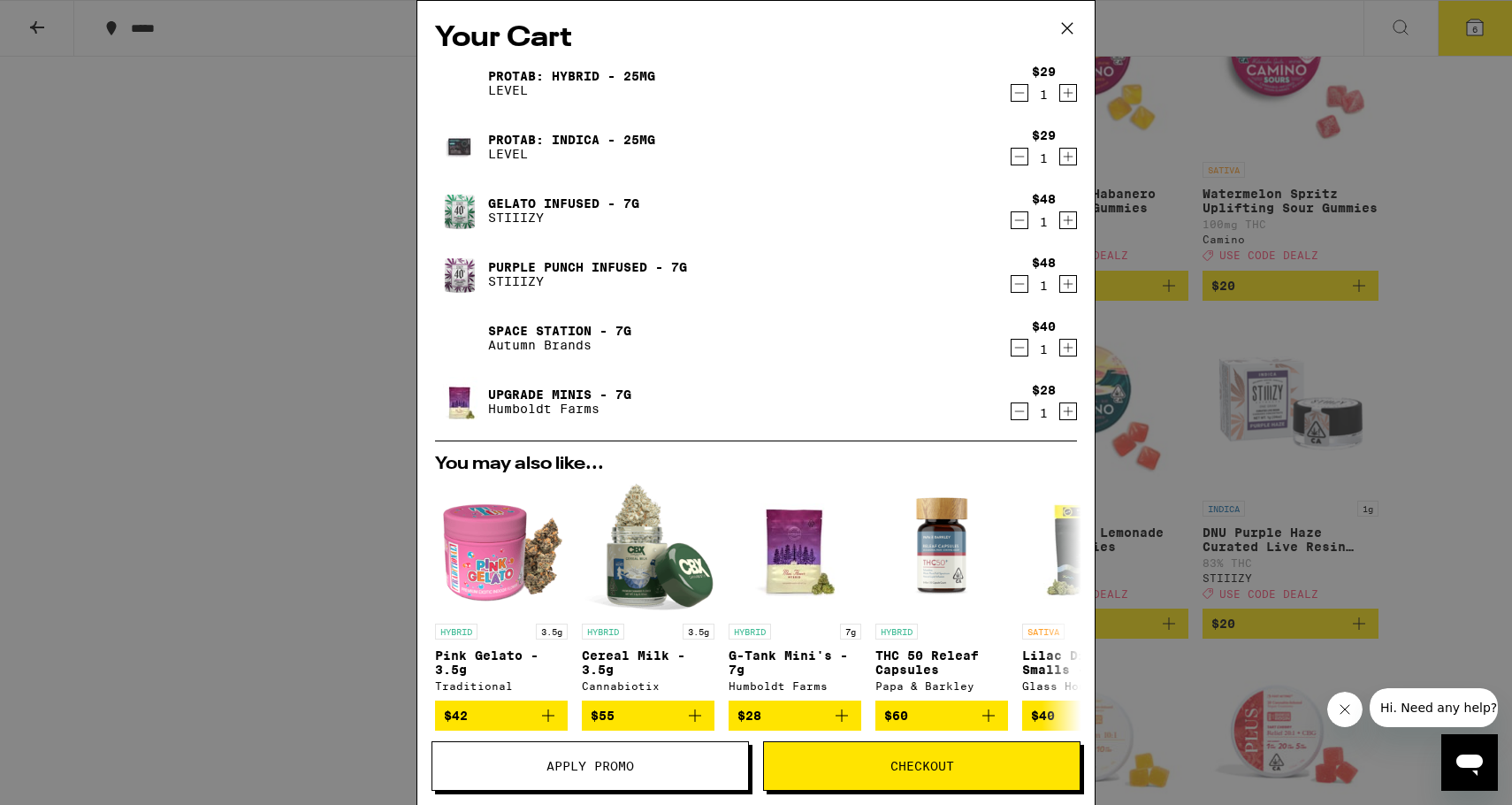
click at [1470, 291] on div "Your Cart ProTab: Hybrid - 25mg LEVEL $29 1 ProTab: Indica - 25mg LEVEL $29 1 G…" at bounding box center [756, 402] width 1512 height 805
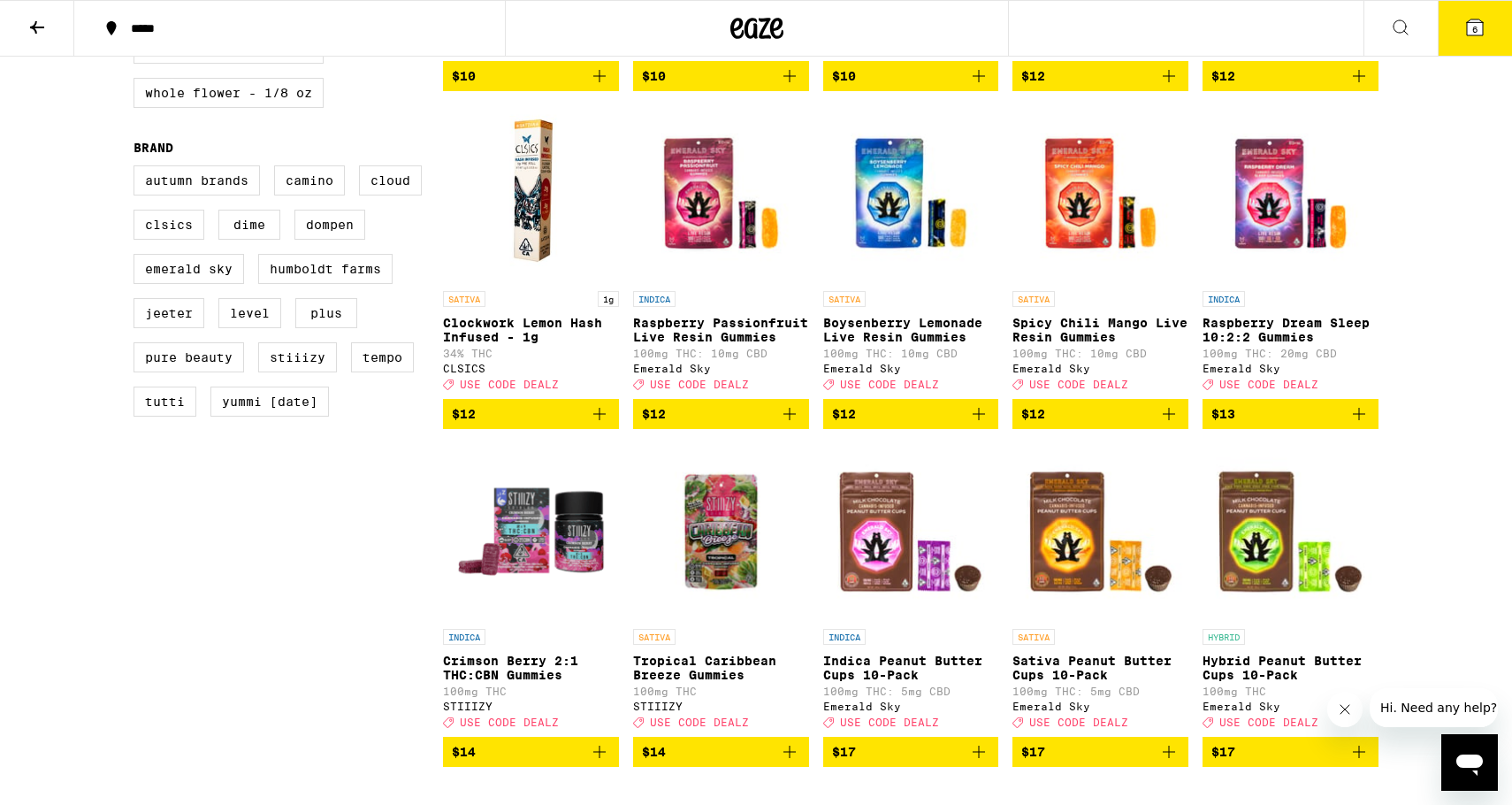
scroll to position [1170, 0]
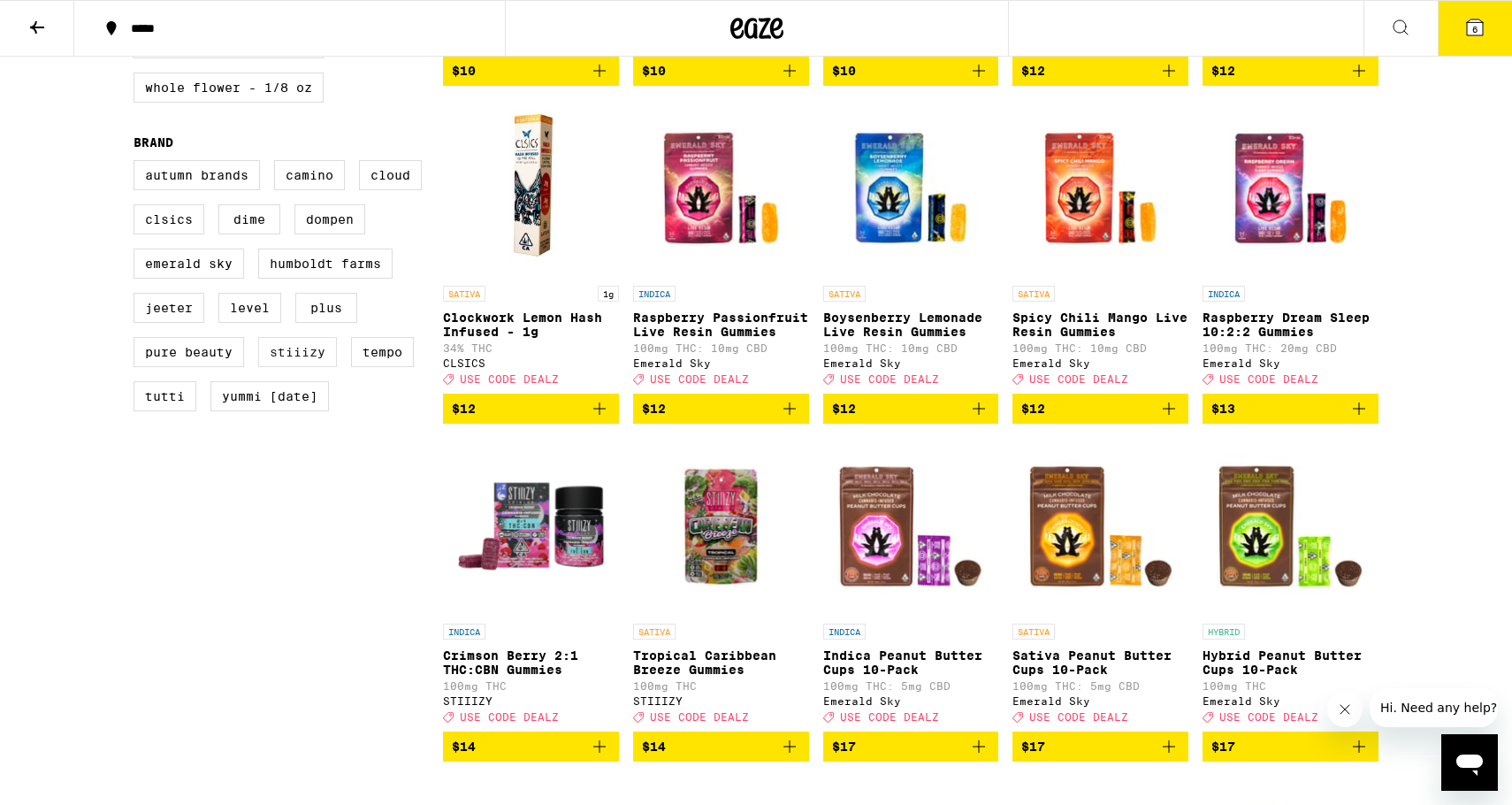
click at [294, 367] on label "STIIIZY" at bounding box center [297, 352] width 79 height 30
click at [138, 163] on input "STIIIZY" at bounding box center [137, 163] width 1 height 1
checkbox input "true"
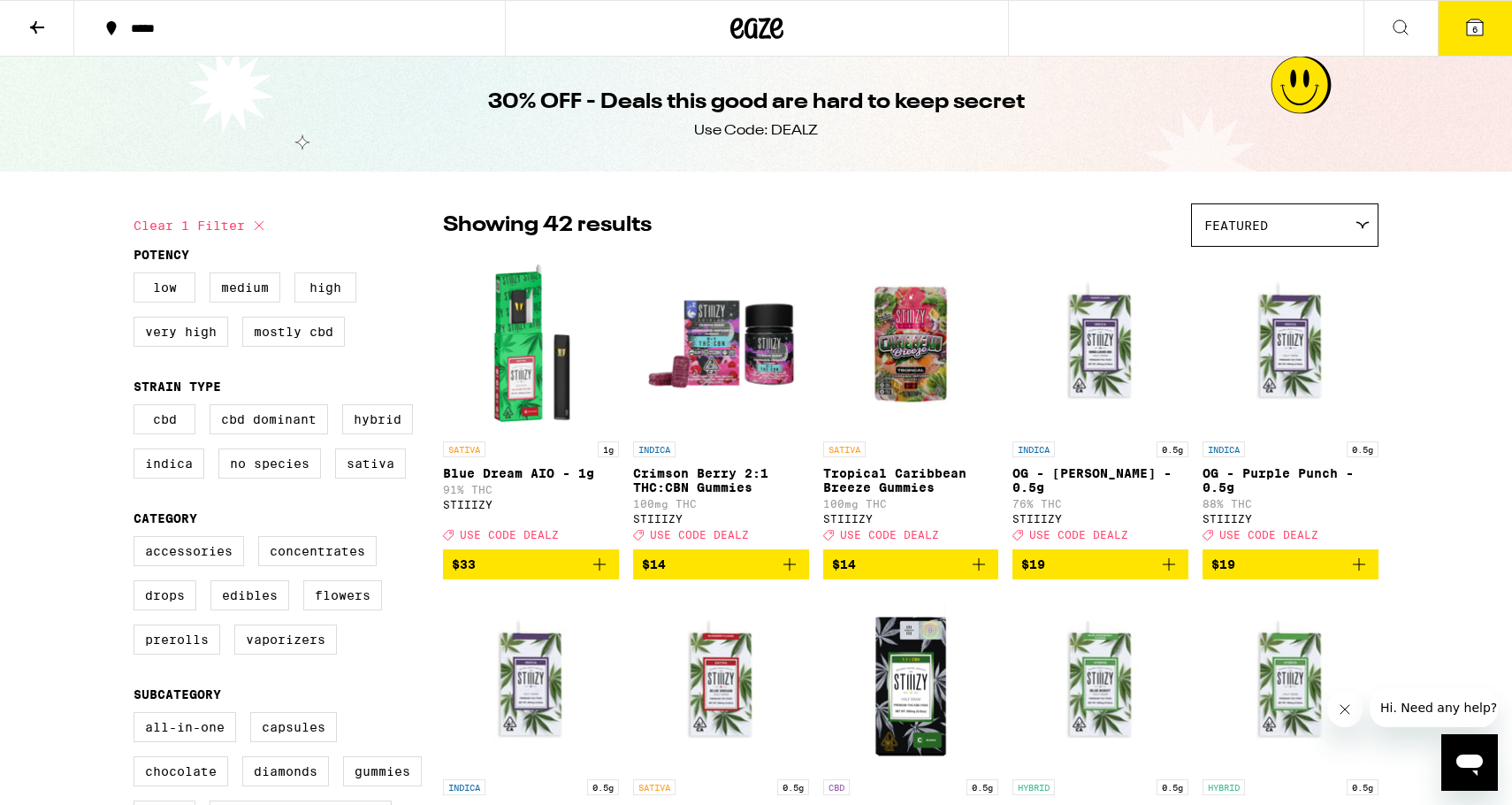
click at [1466, 31] on icon at bounding box center [1474, 28] width 16 height 16
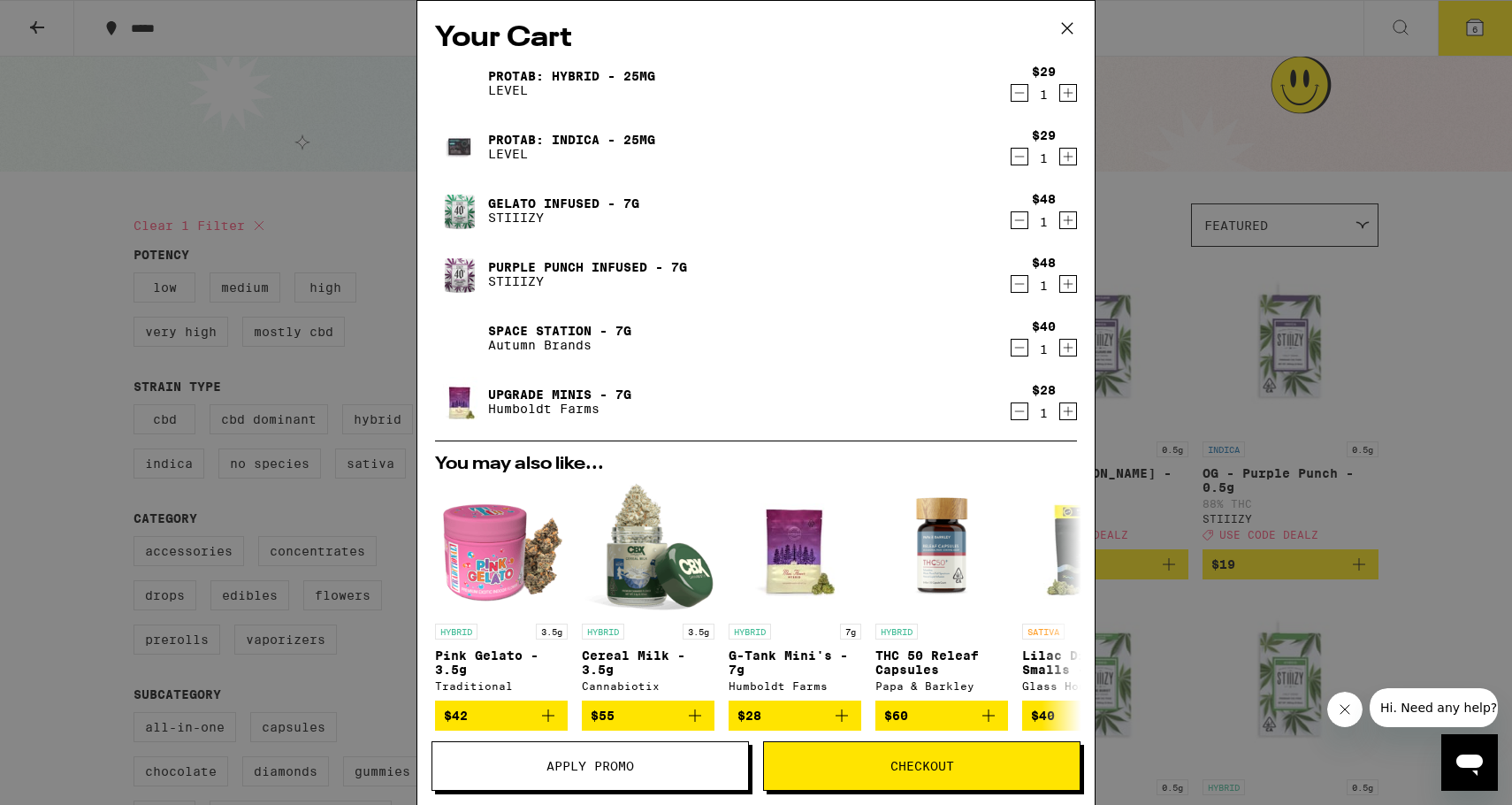
click at [1222, 450] on div "Your Cart ProTab: Hybrid - 25mg LEVEL $29 1 ProTab: Indica - 25mg LEVEL $29 1 G…" at bounding box center [756, 402] width 1512 height 805
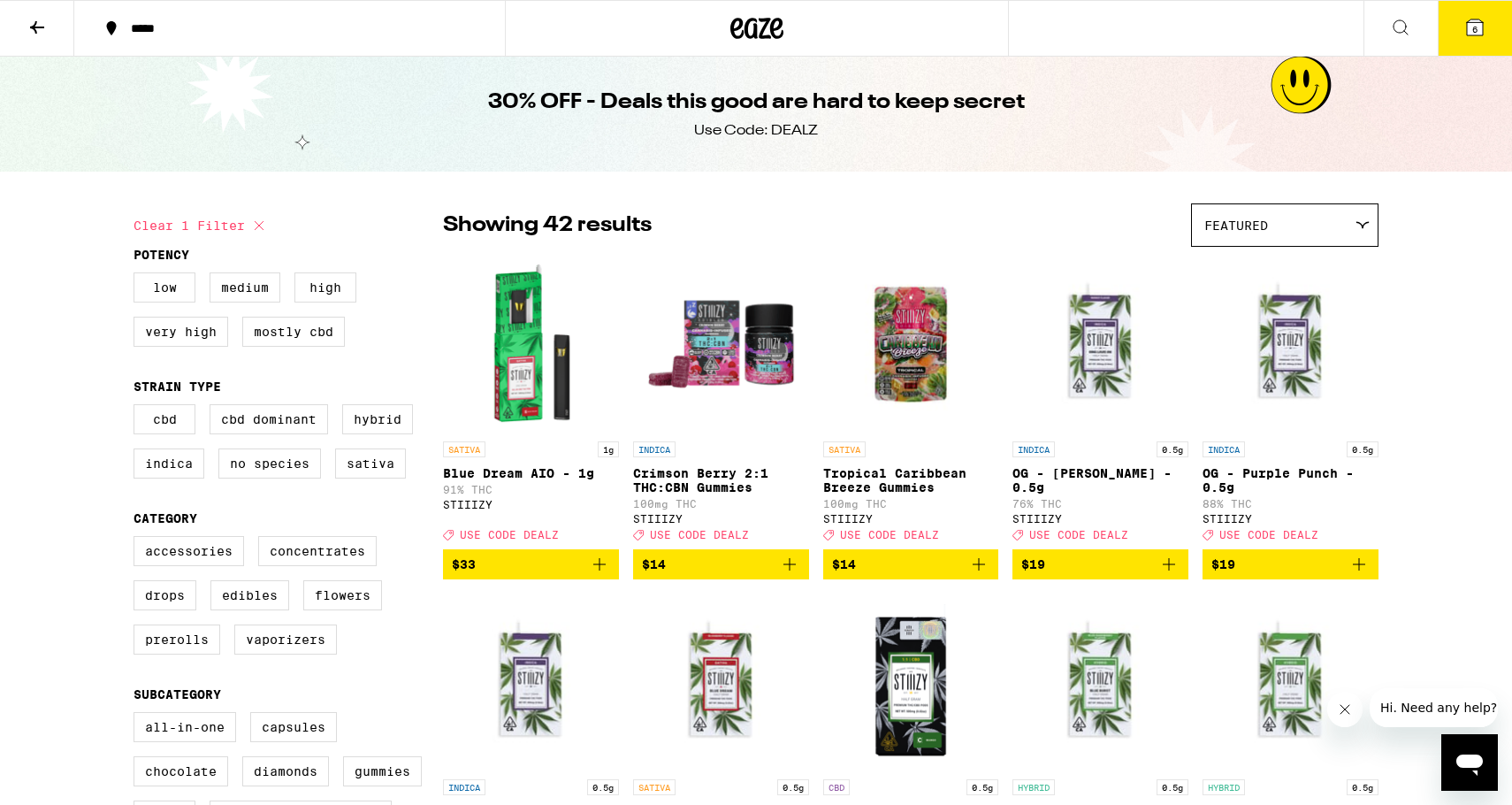
click at [1472, 27] on span "6" at bounding box center [1474, 29] width 5 height 11
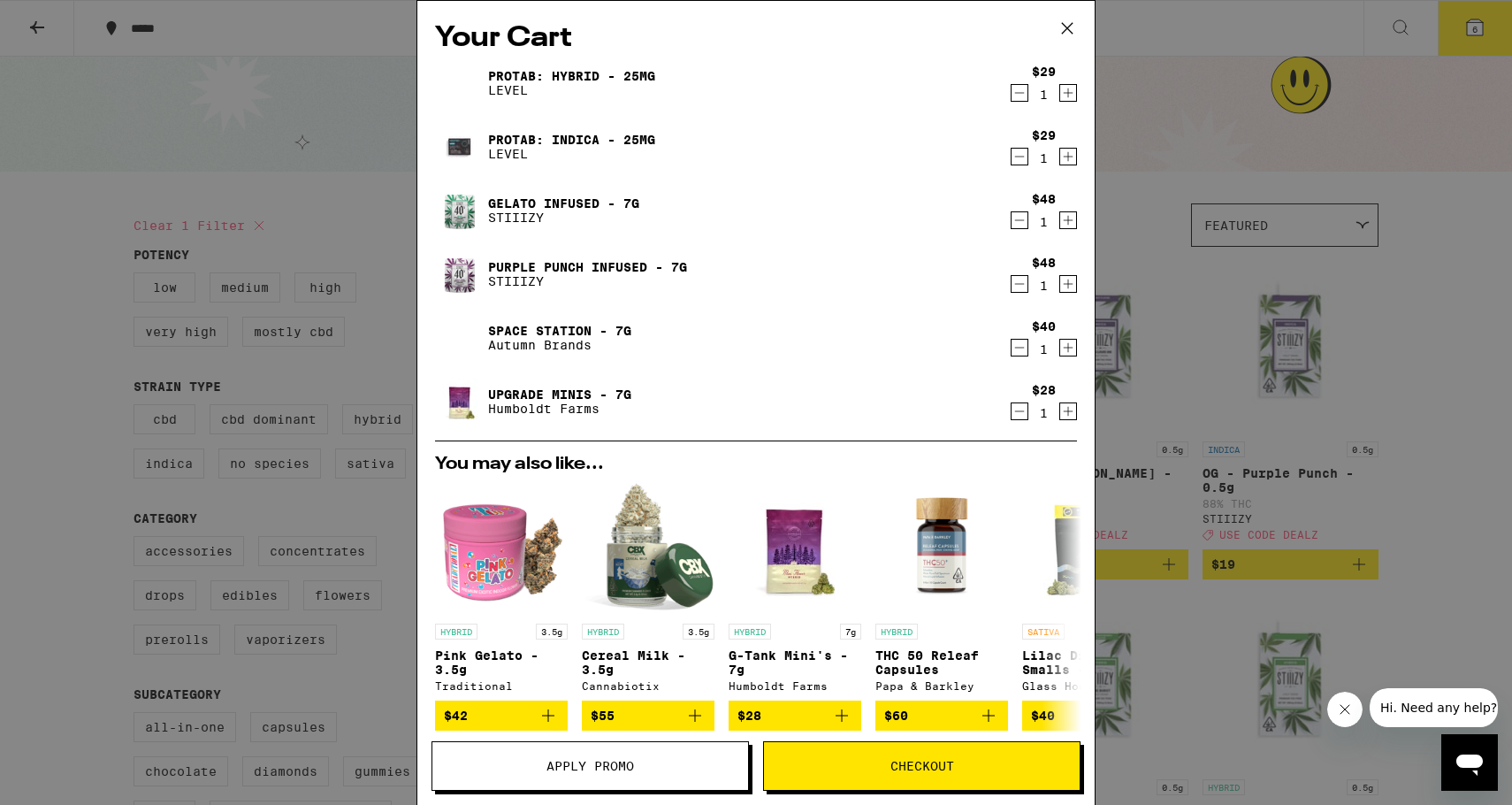
click at [1018, 219] on icon "Decrement" at bounding box center [1020, 220] width 16 height 21
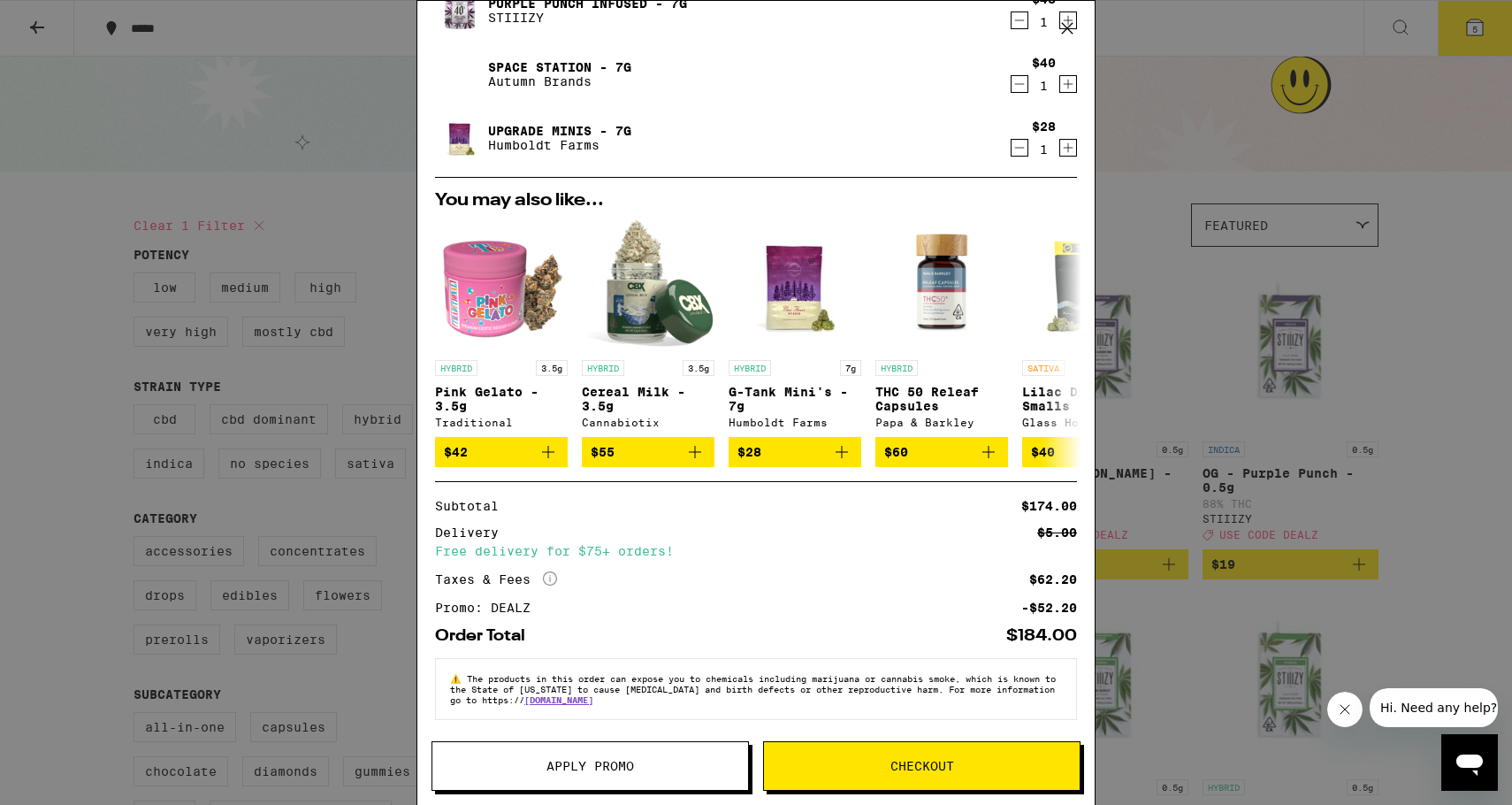
scroll to position [211, 0]
click at [971, 759] on span "Checkout" at bounding box center [921, 765] width 315 height 12
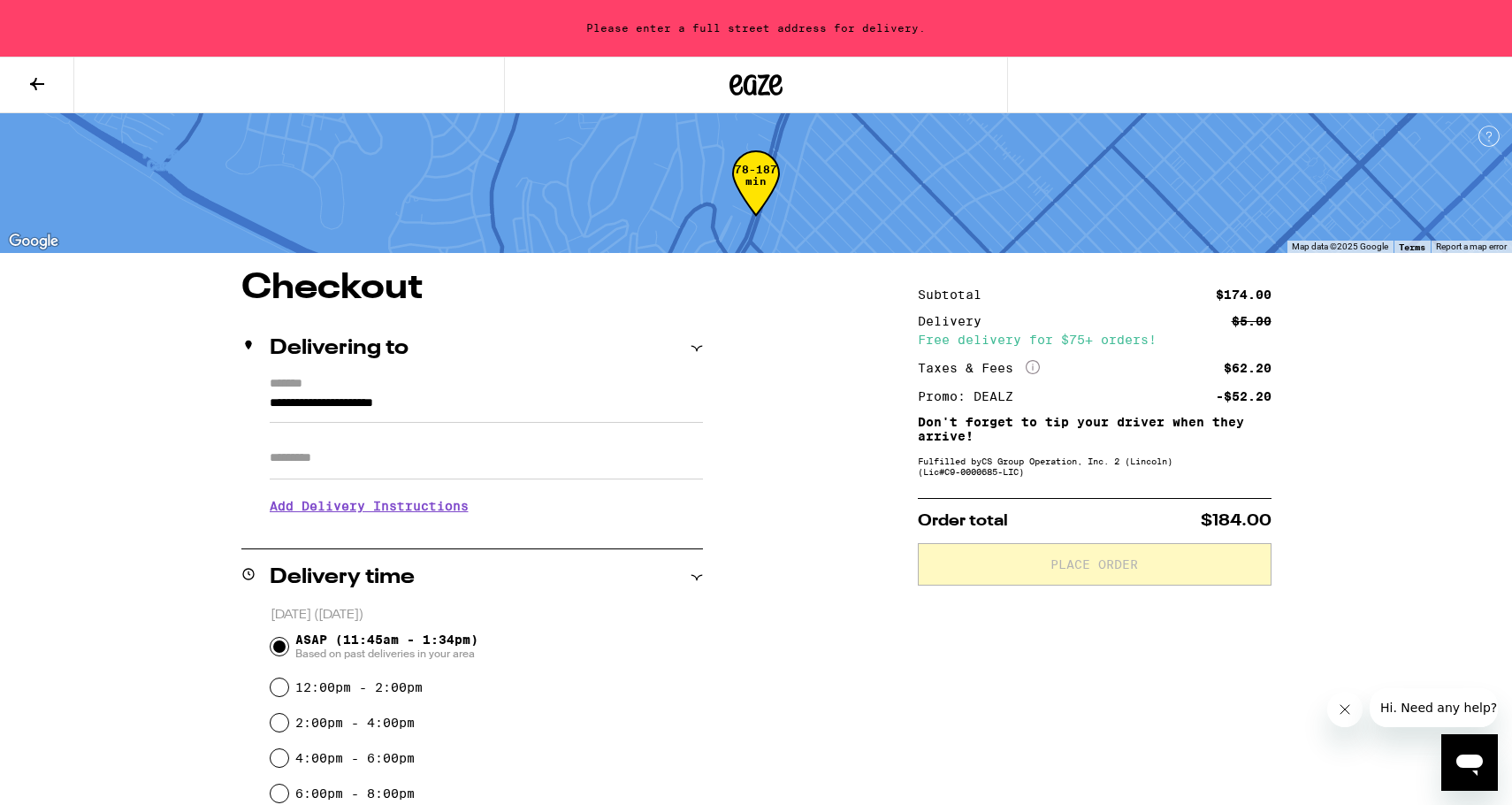
click at [455, 415] on input "**********" at bounding box center [485, 408] width 433 height 30
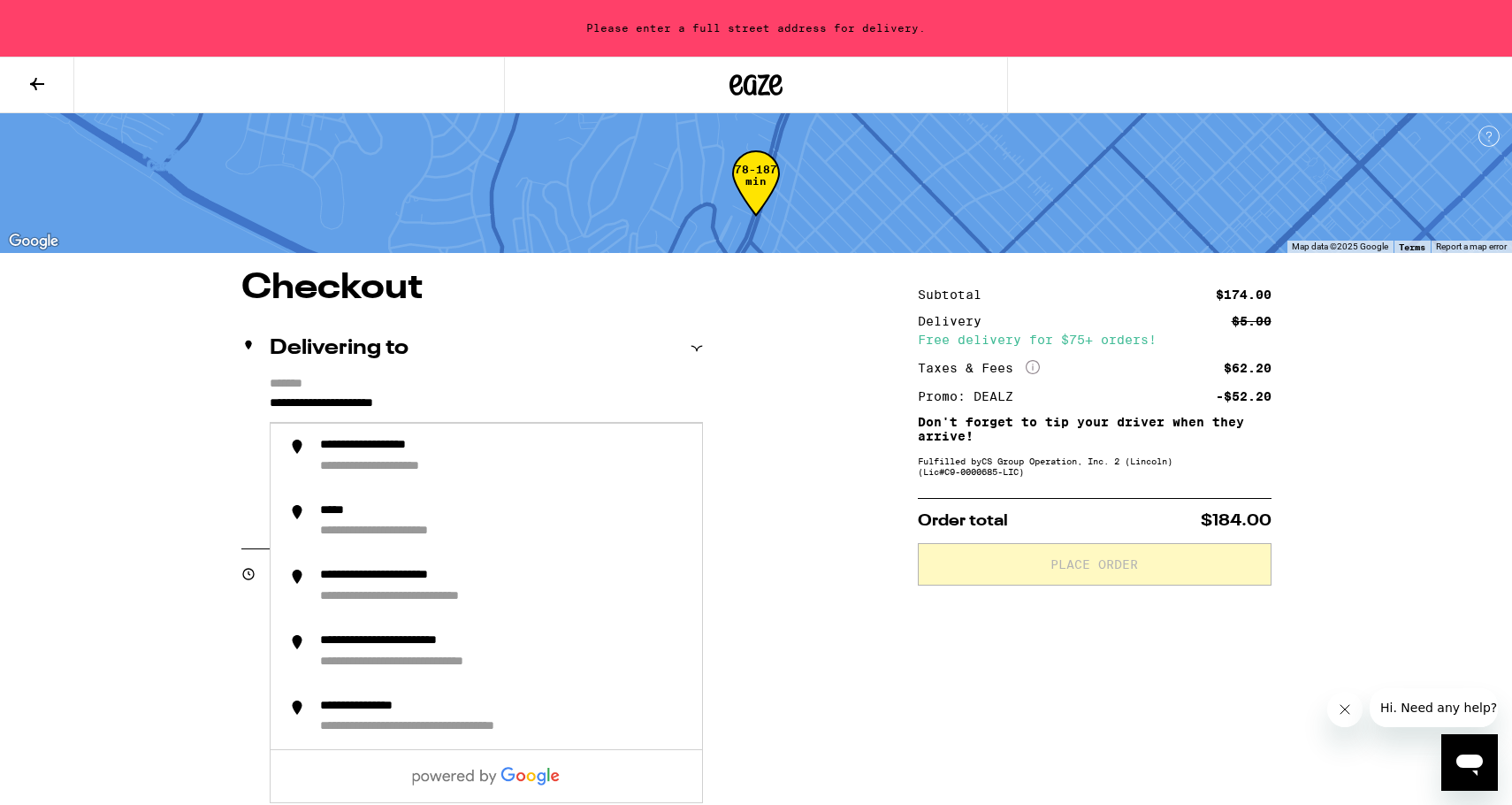
drag, startPoint x: 477, startPoint y: 414, endPoint x: 160, endPoint y: 413, distance: 317.0
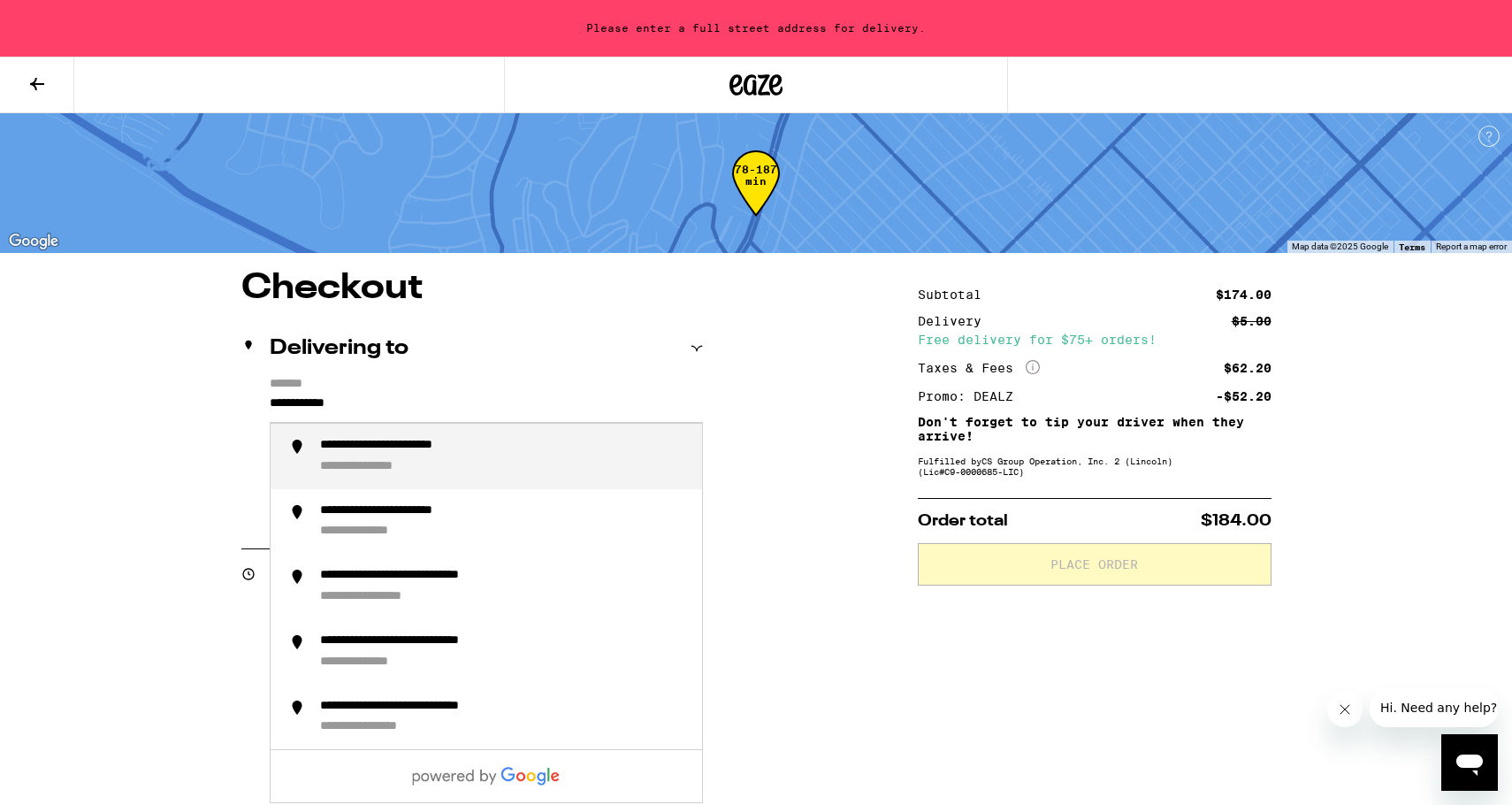
click at [406, 473] on div "**********" at bounding box center [384, 467] width 128 height 16
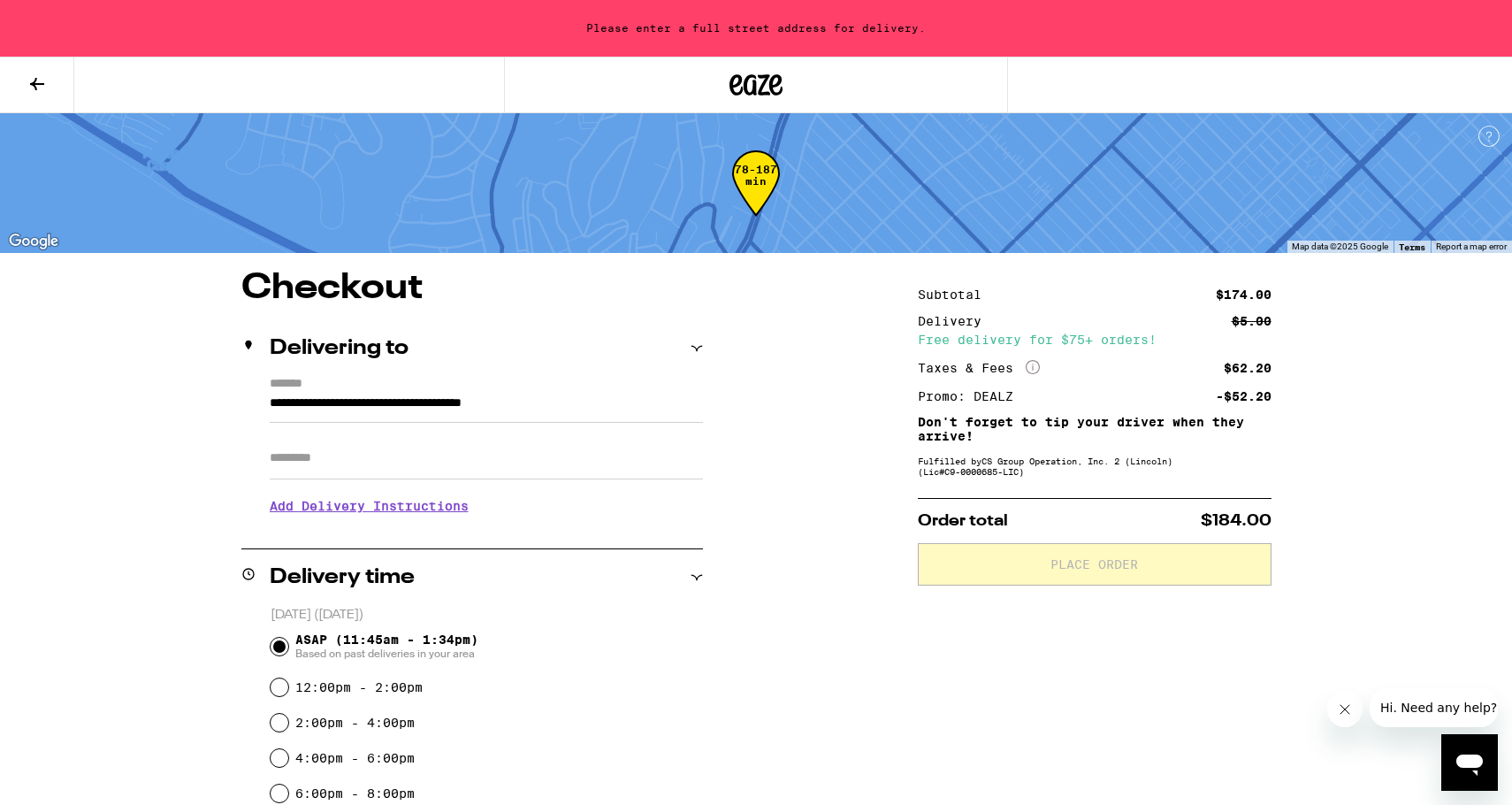
type input "**********"
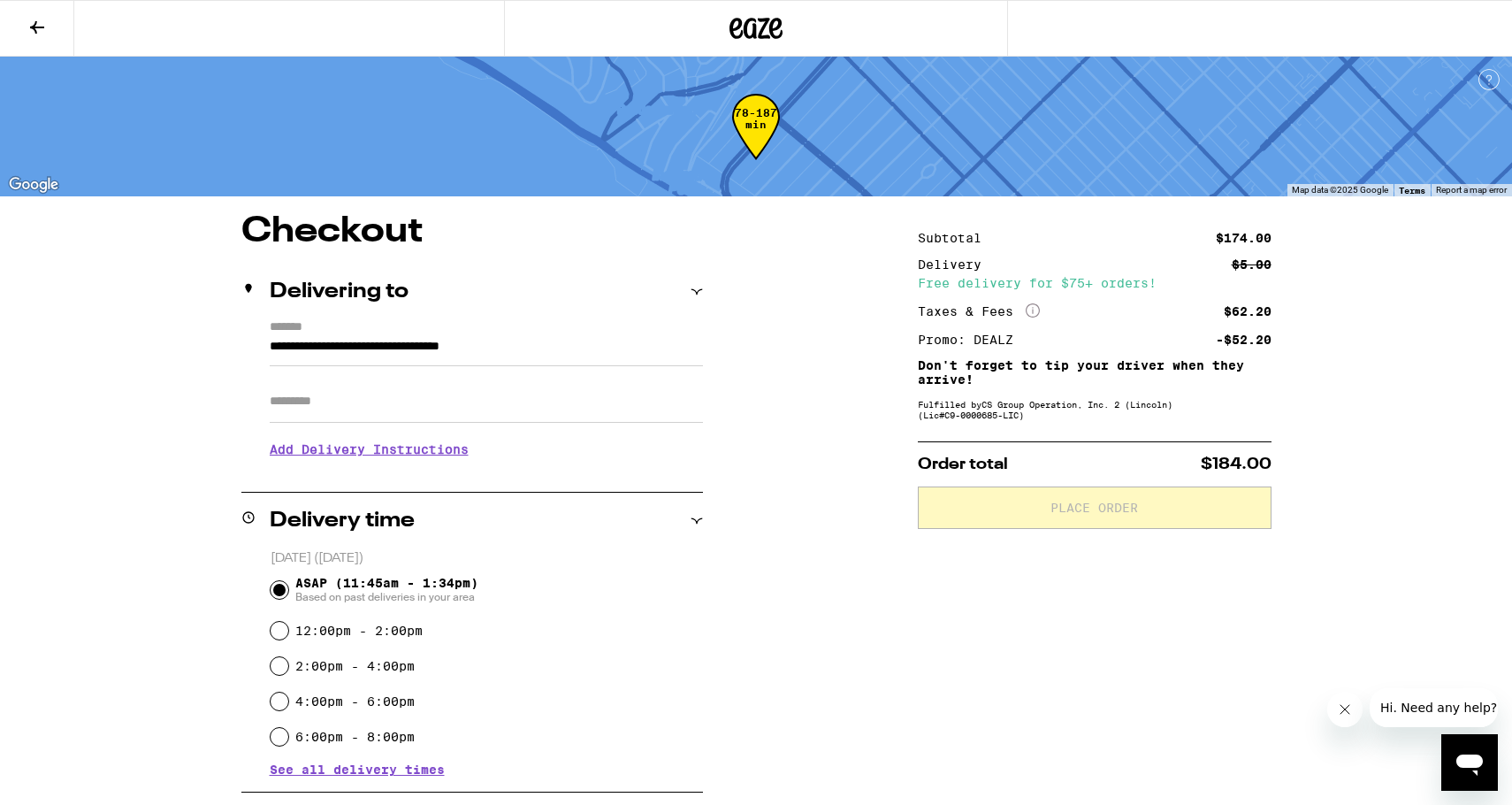
click at [402, 404] on input "Apt/Suite" at bounding box center [485, 401] width 433 height 43
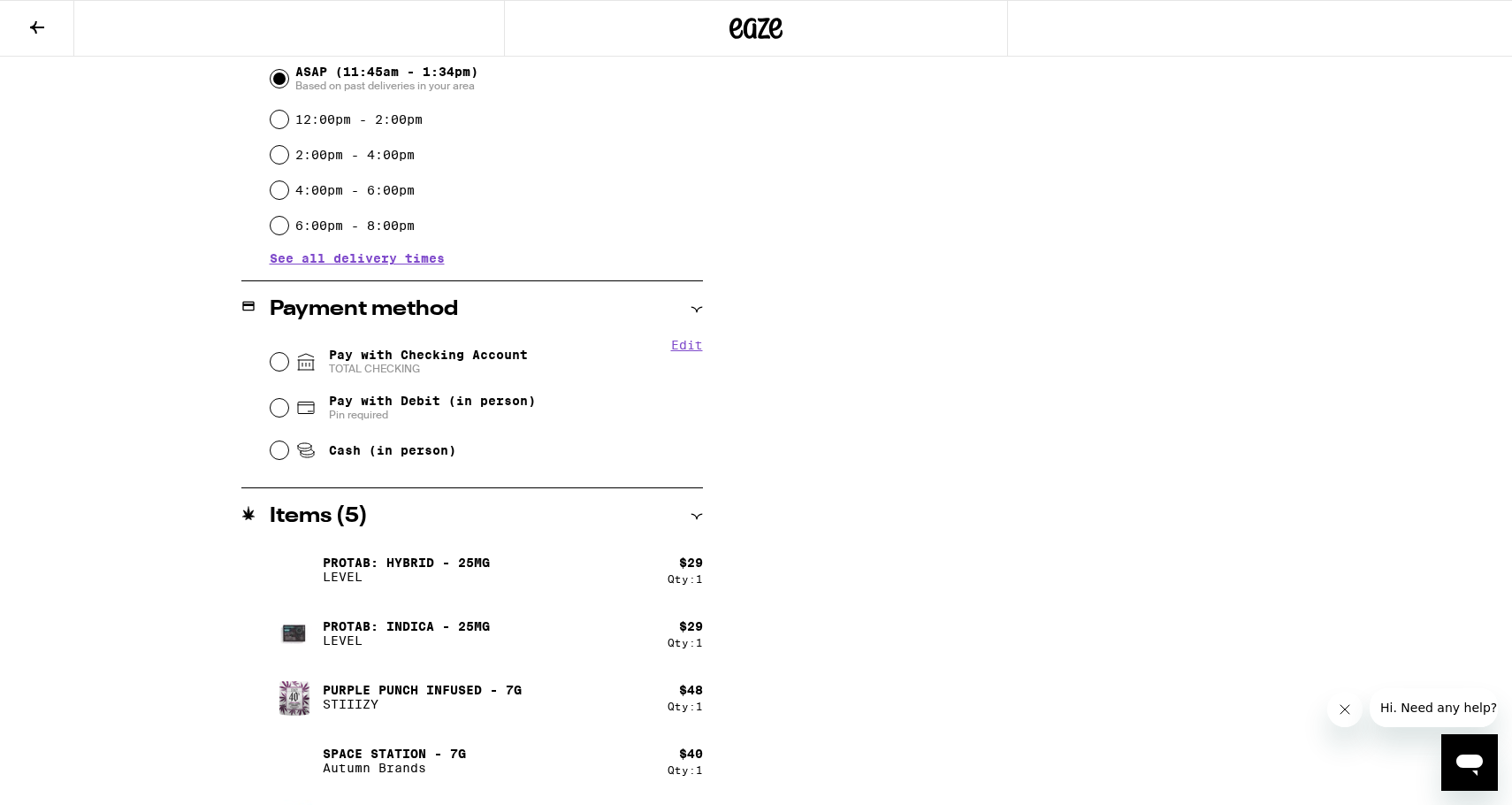
scroll to position [535, 0]
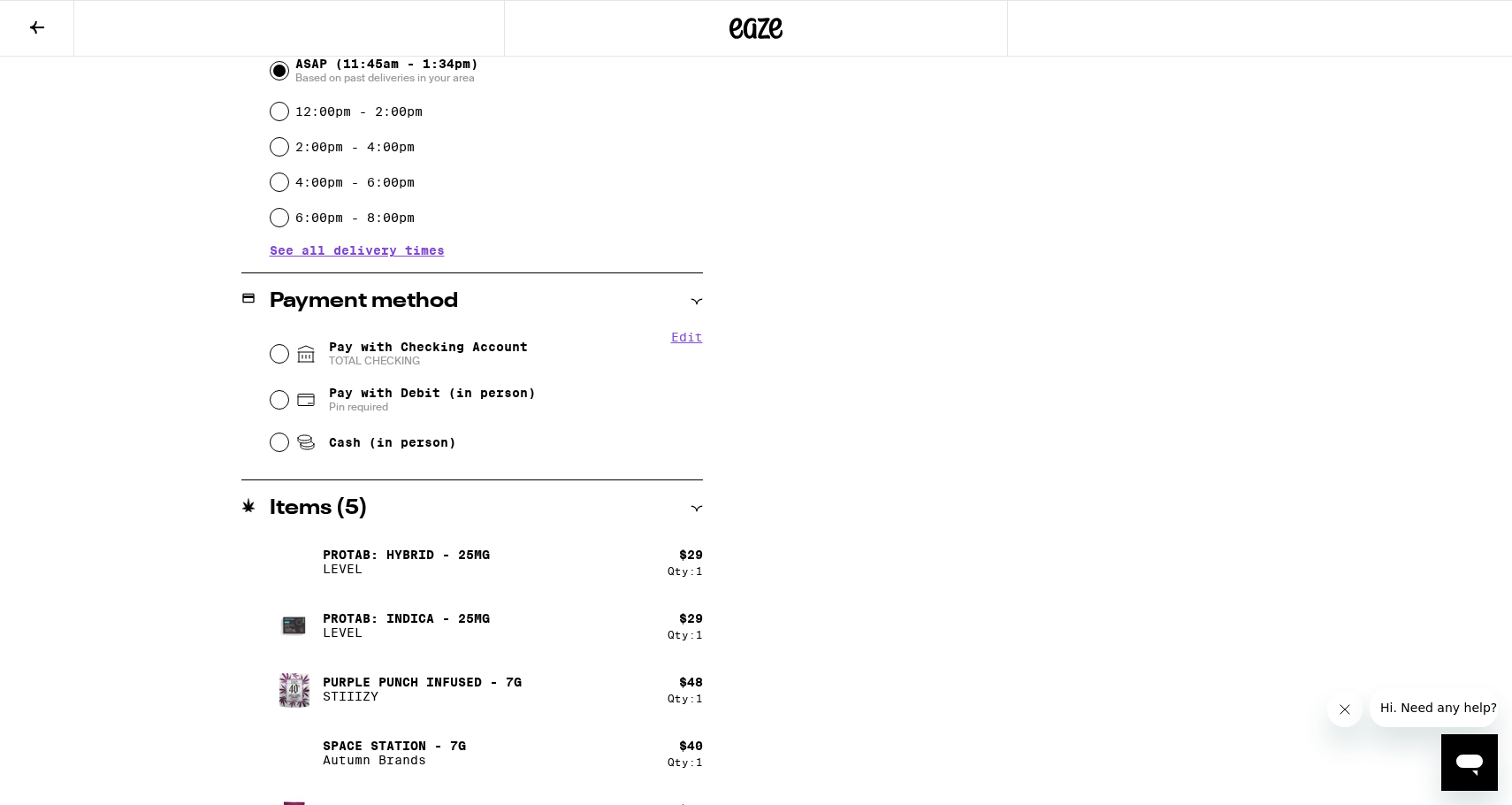
type input "***"
click at [275, 352] on input "Pay with Checking Account TOTAL CHECKING" at bounding box center [280, 354] width 18 height 18
radio input "true"
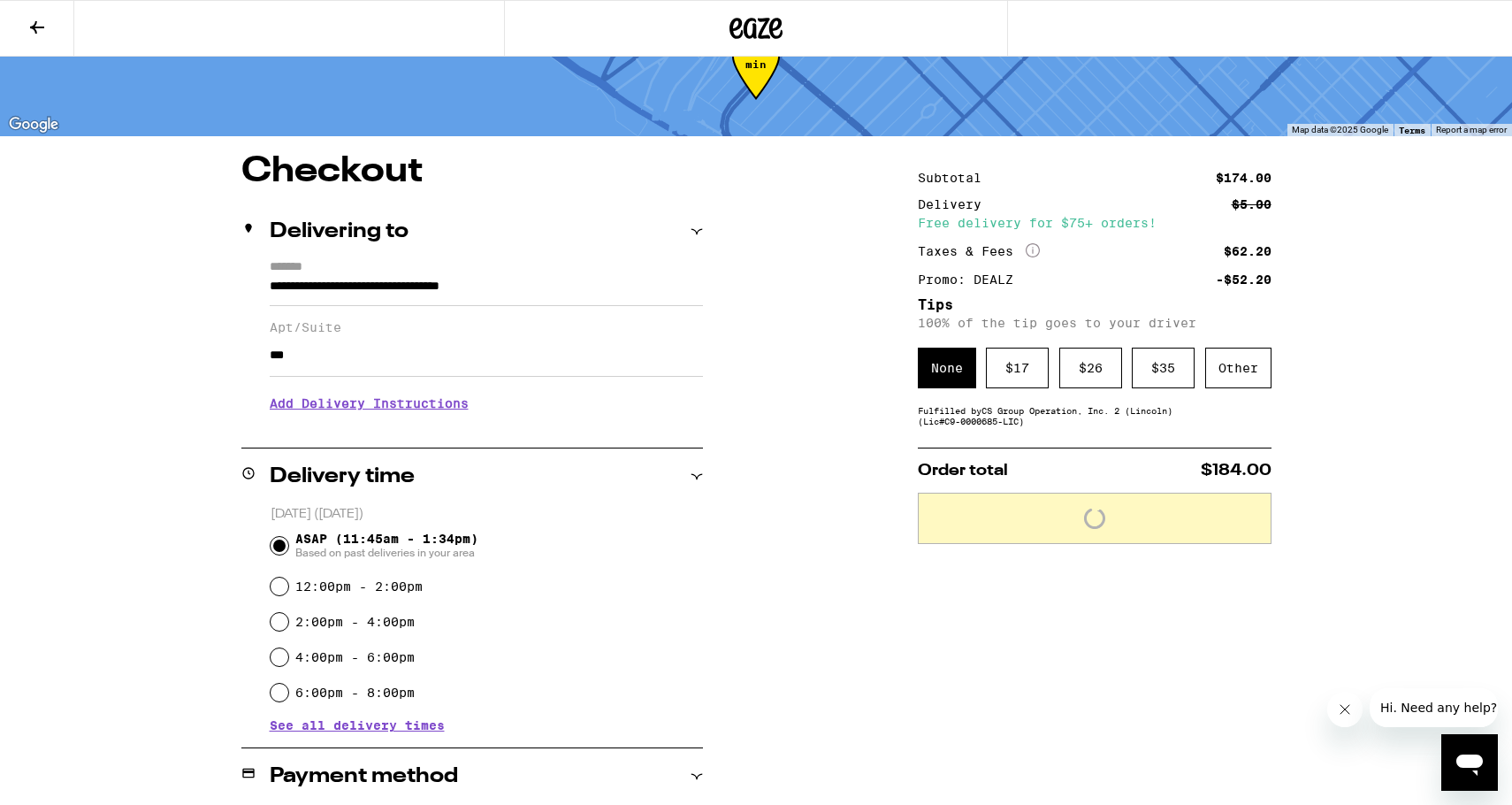
scroll to position [55, 0]
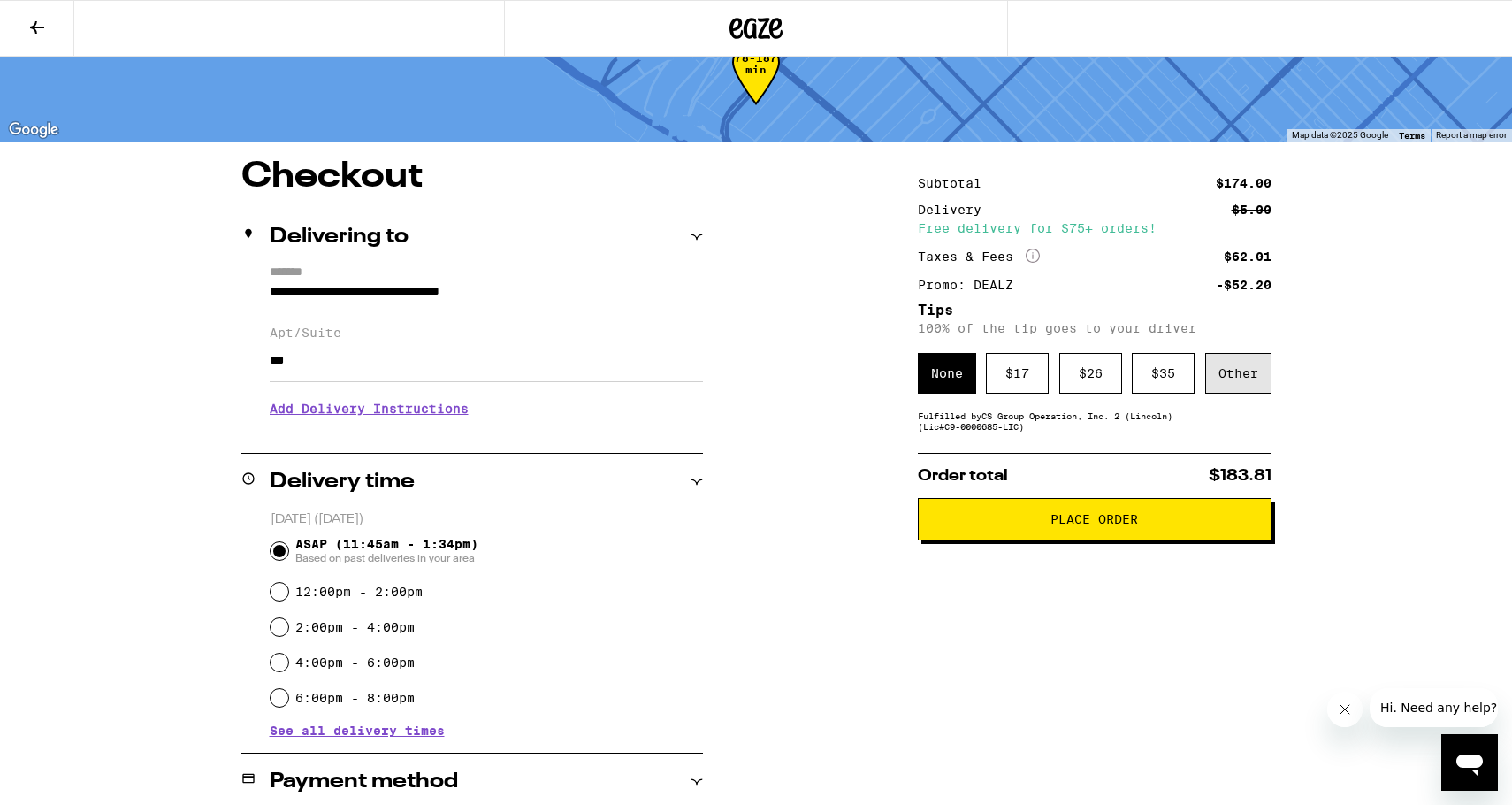
click at [1237, 377] on div "Other" at bounding box center [1237, 373] width 67 height 41
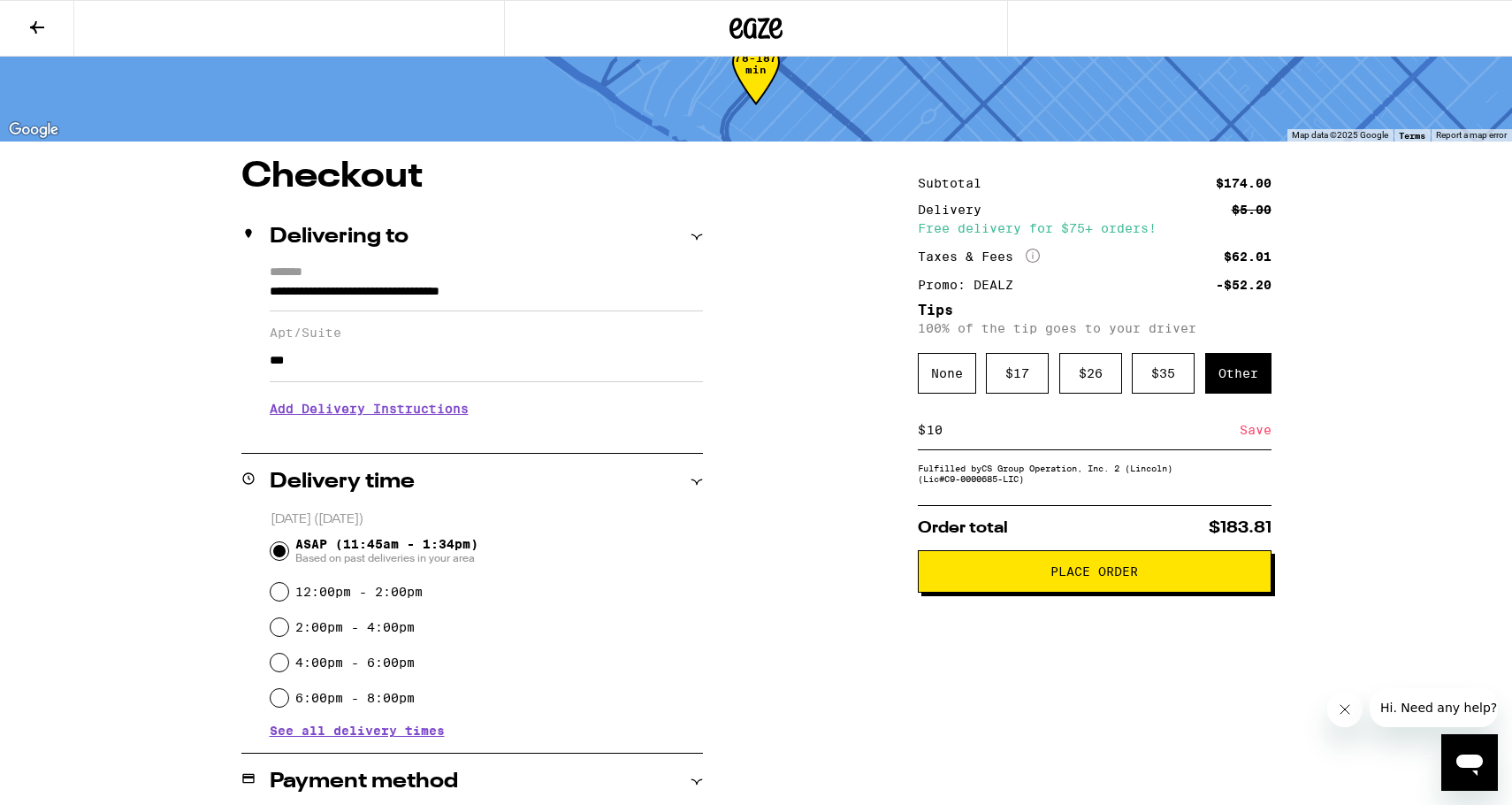
type input "10"
click at [1256, 434] on div "Save" at bounding box center [1255, 429] width 32 height 39
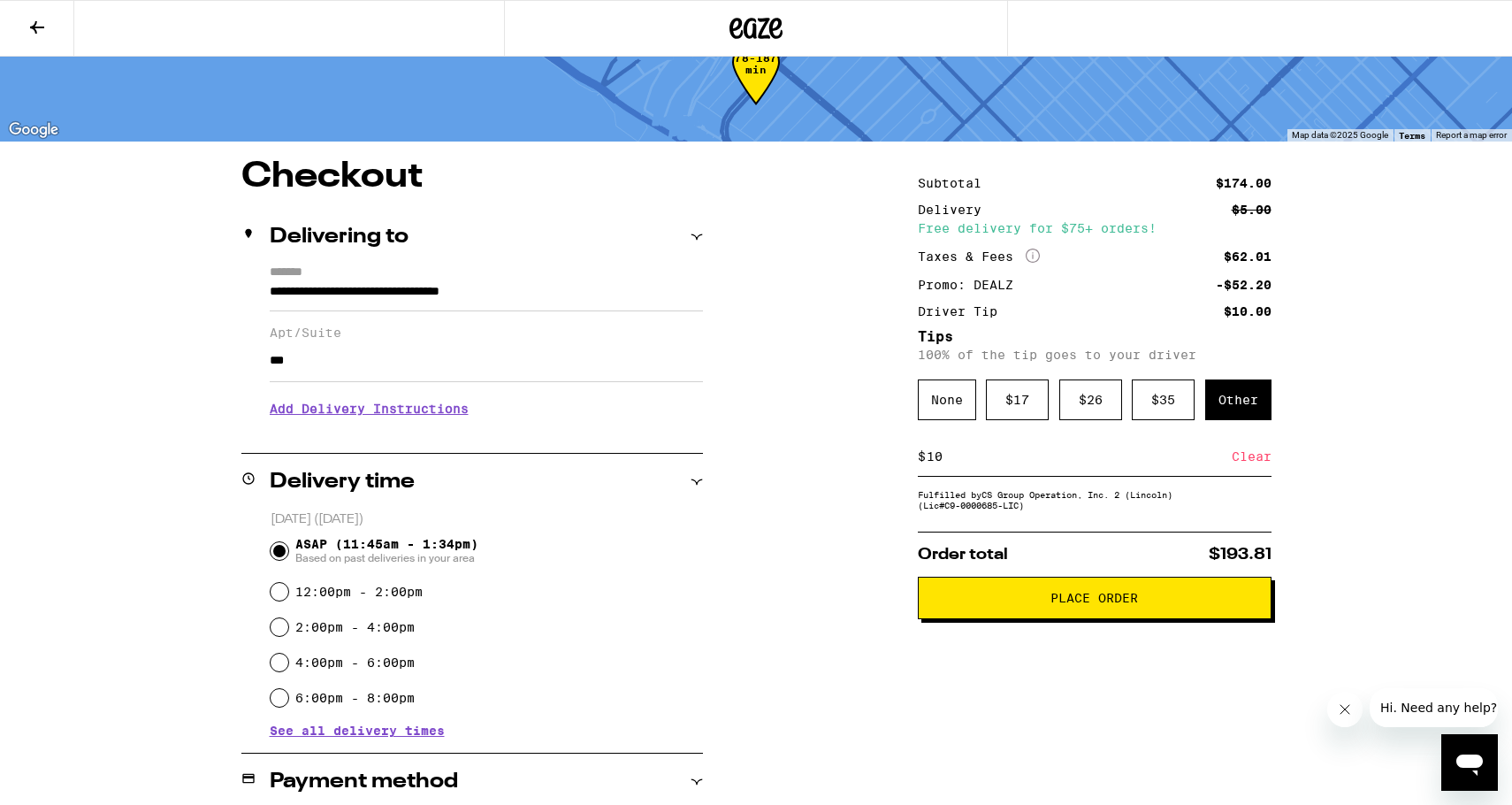
click at [1162, 616] on button "Place Order" at bounding box center [1093, 597] width 353 height 43
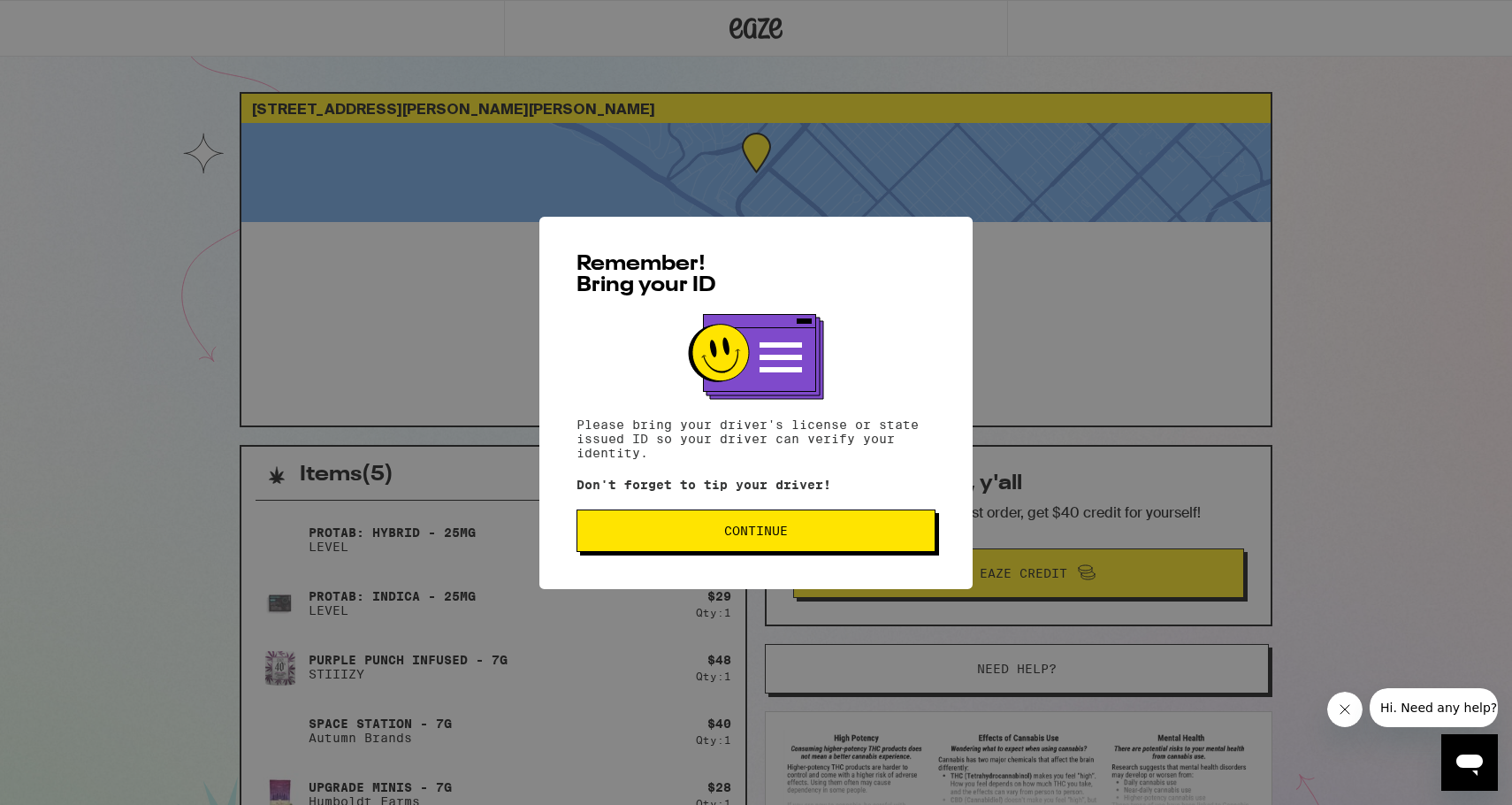
click at [811, 520] on button "Continue" at bounding box center [755, 530] width 359 height 43
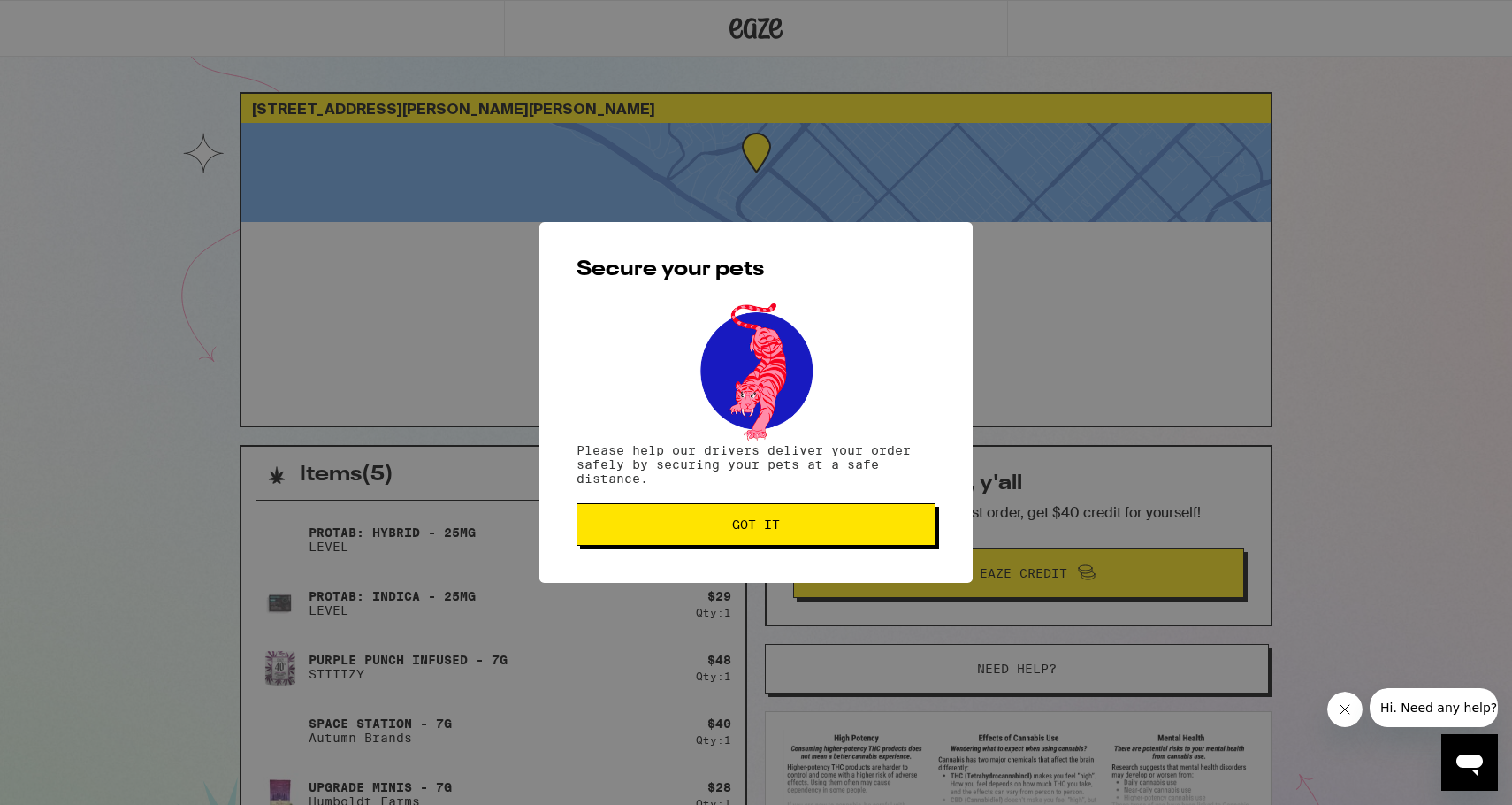
click at [811, 520] on span "Got it" at bounding box center [756, 524] width 329 height 12
